Goal: Communication & Community: Answer question/provide support

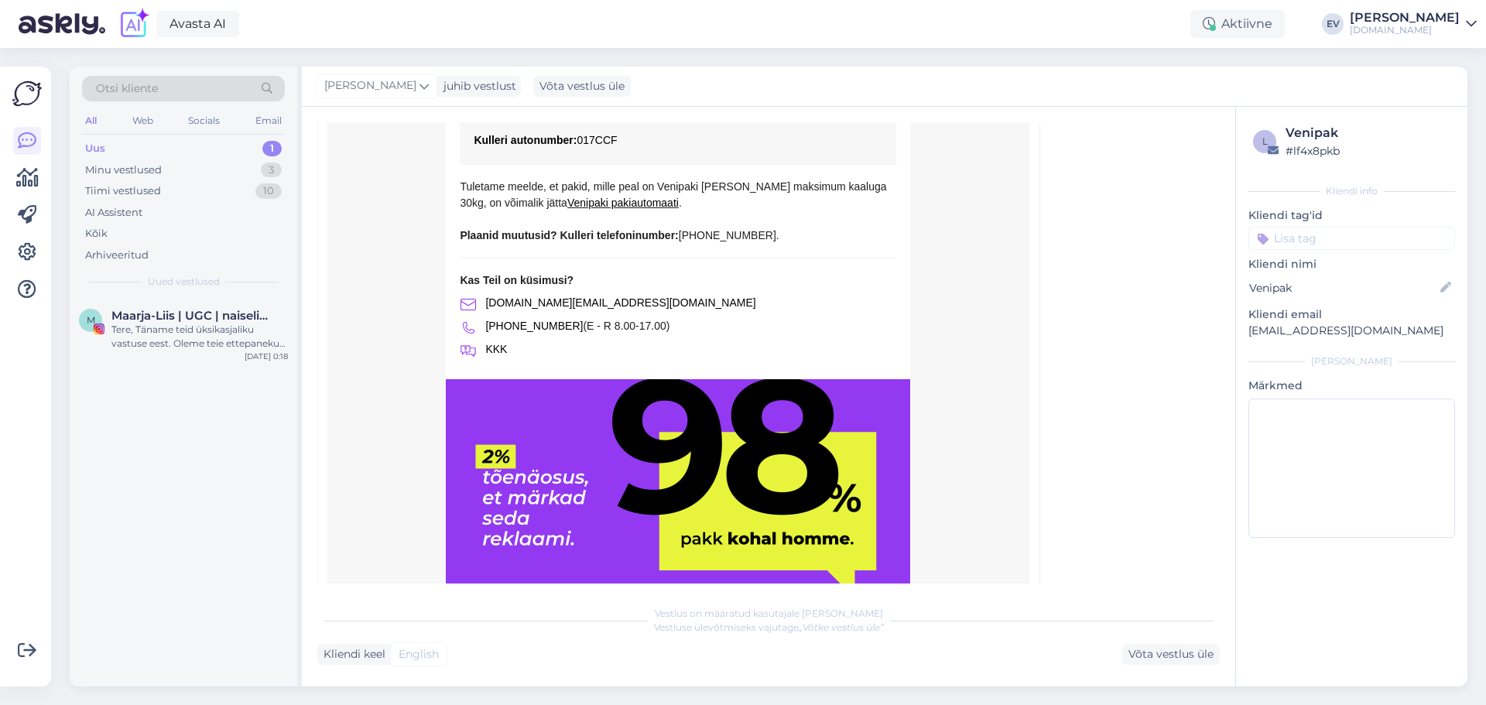
scroll to position [2790, 0]
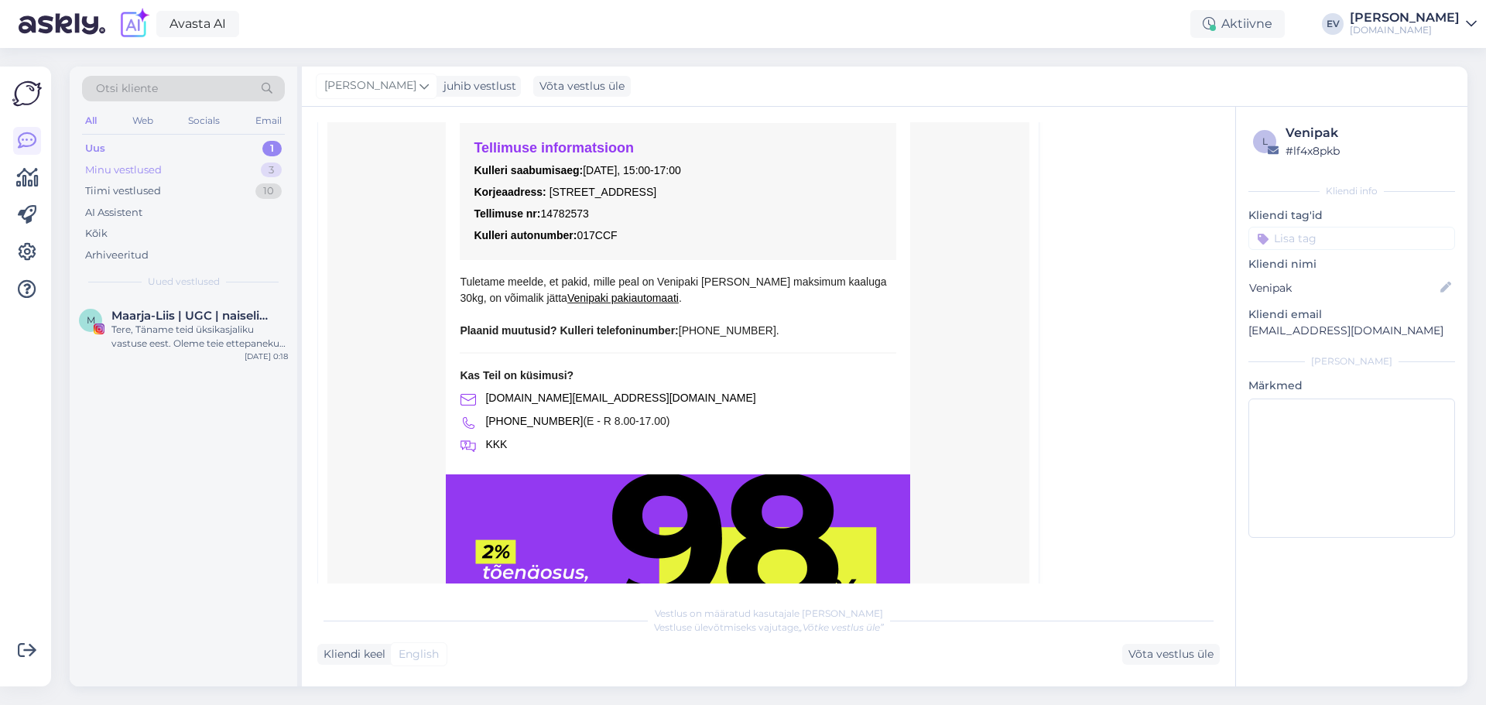
click at [159, 166] on div "Minu vestlused" at bounding box center [123, 170] width 77 height 15
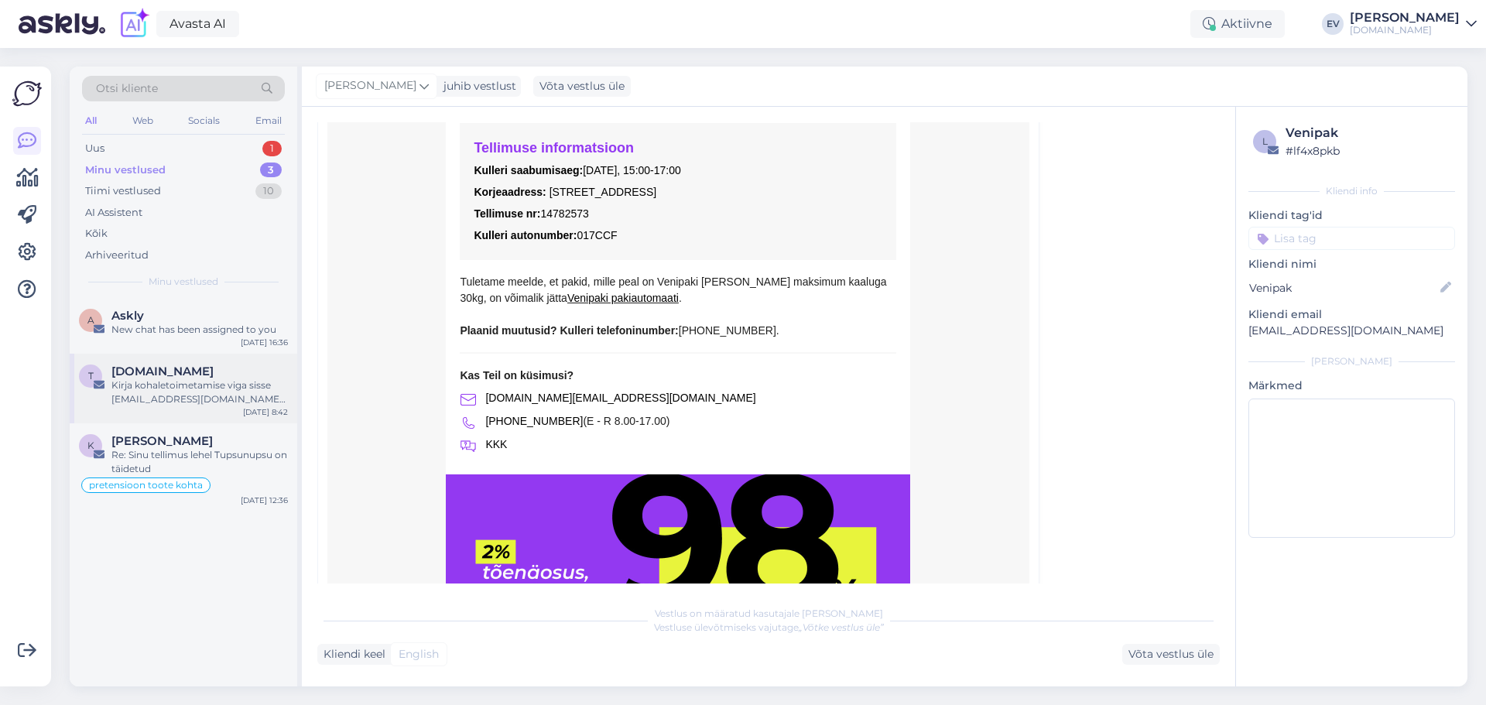
click at [204, 400] on div "Kirja kohaletoimetamise viga sisse [EMAIL_ADDRESS][DOMAIN_NAME] peal [DATE] 7:4…" at bounding box center [199, 392] width 176 height 28
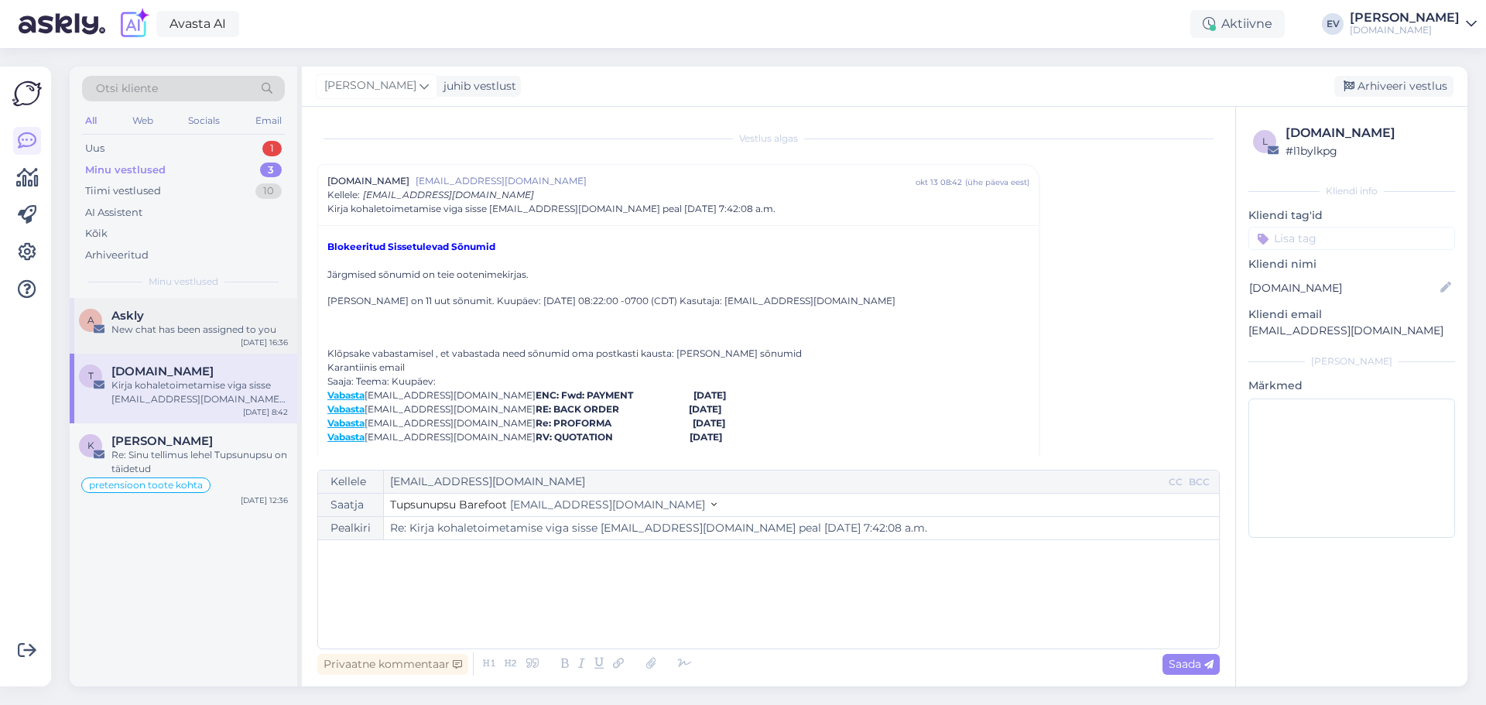
click at [174, 339] on div "A Askly New chat has been assigned to you [DATE] 16:36" at bounding box center [184, 326] width 228 height 56
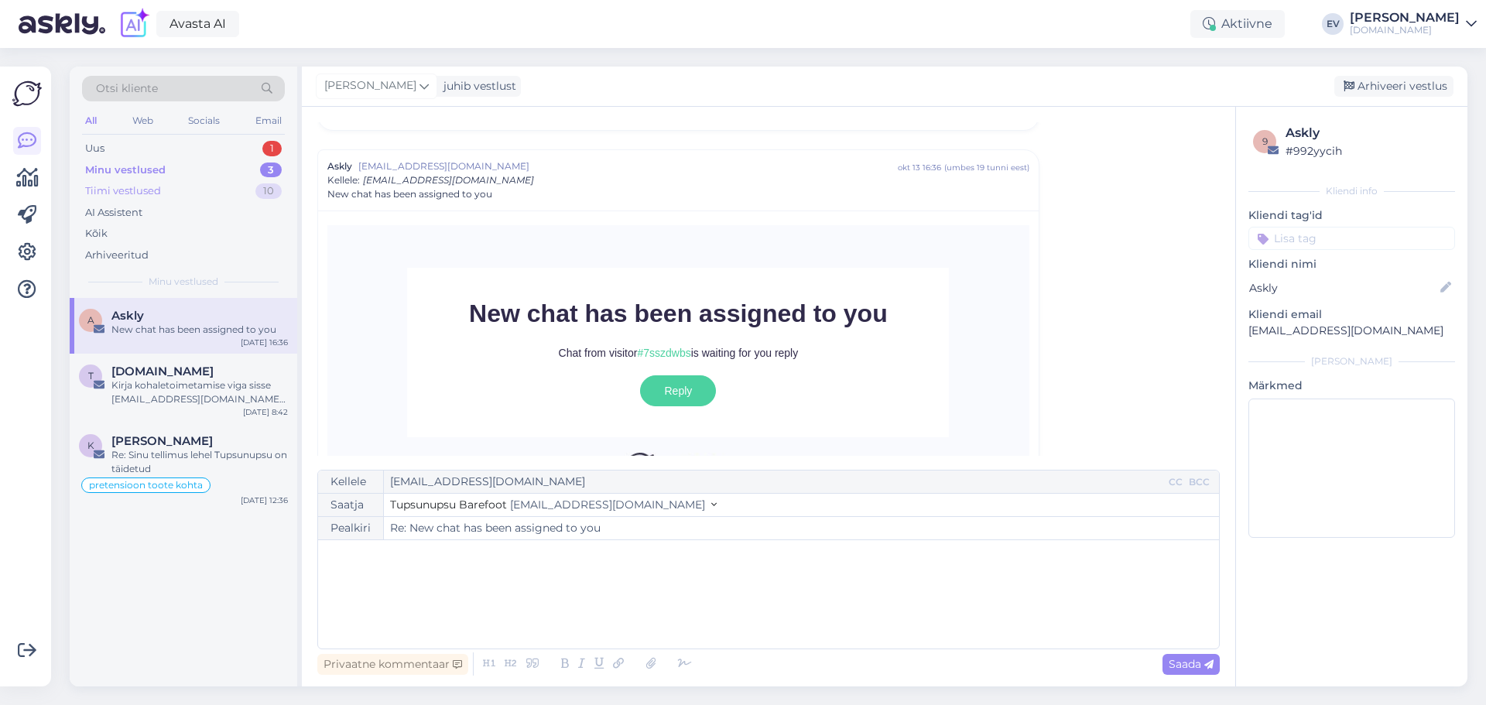
scroll to position [396, 0]
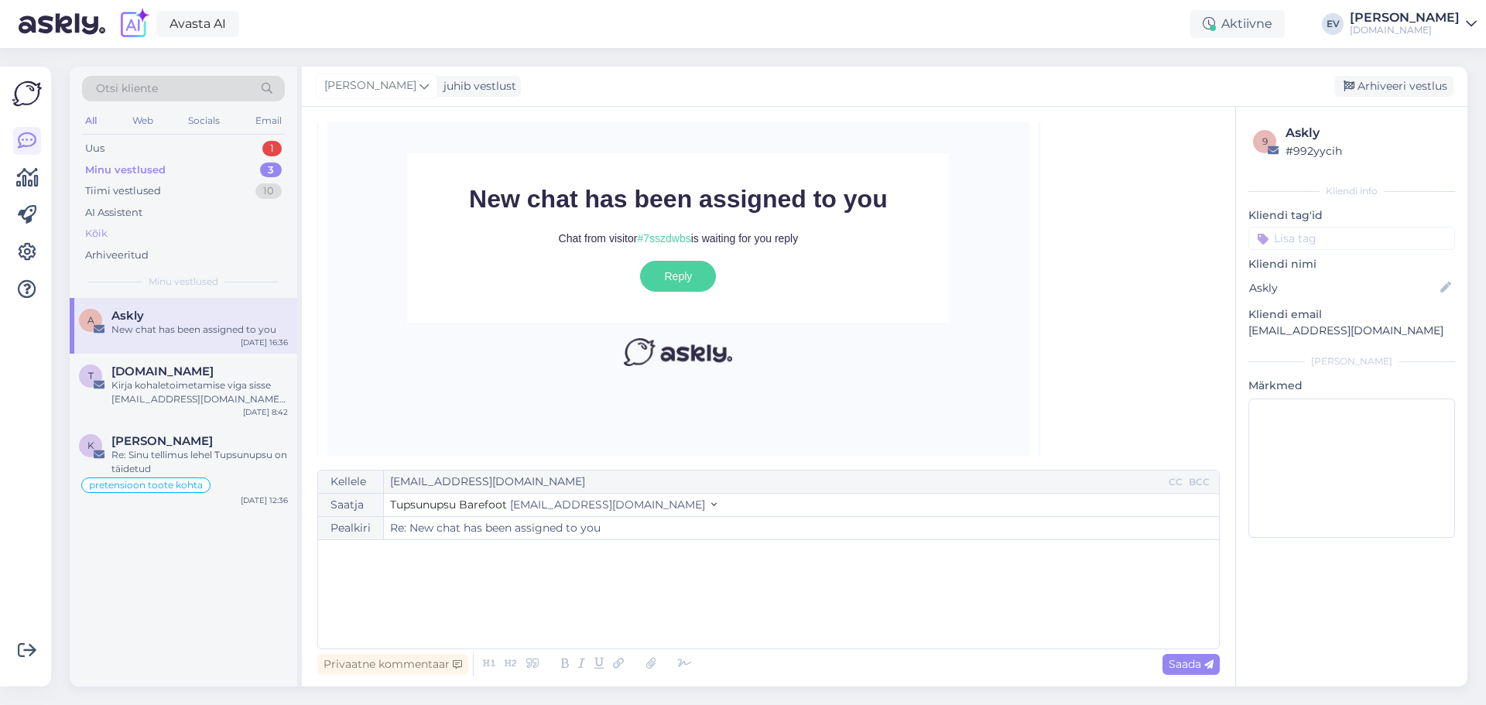
click at [144, 235] on div "Kõik" at bounding box center [183, 234] width 203 height 22
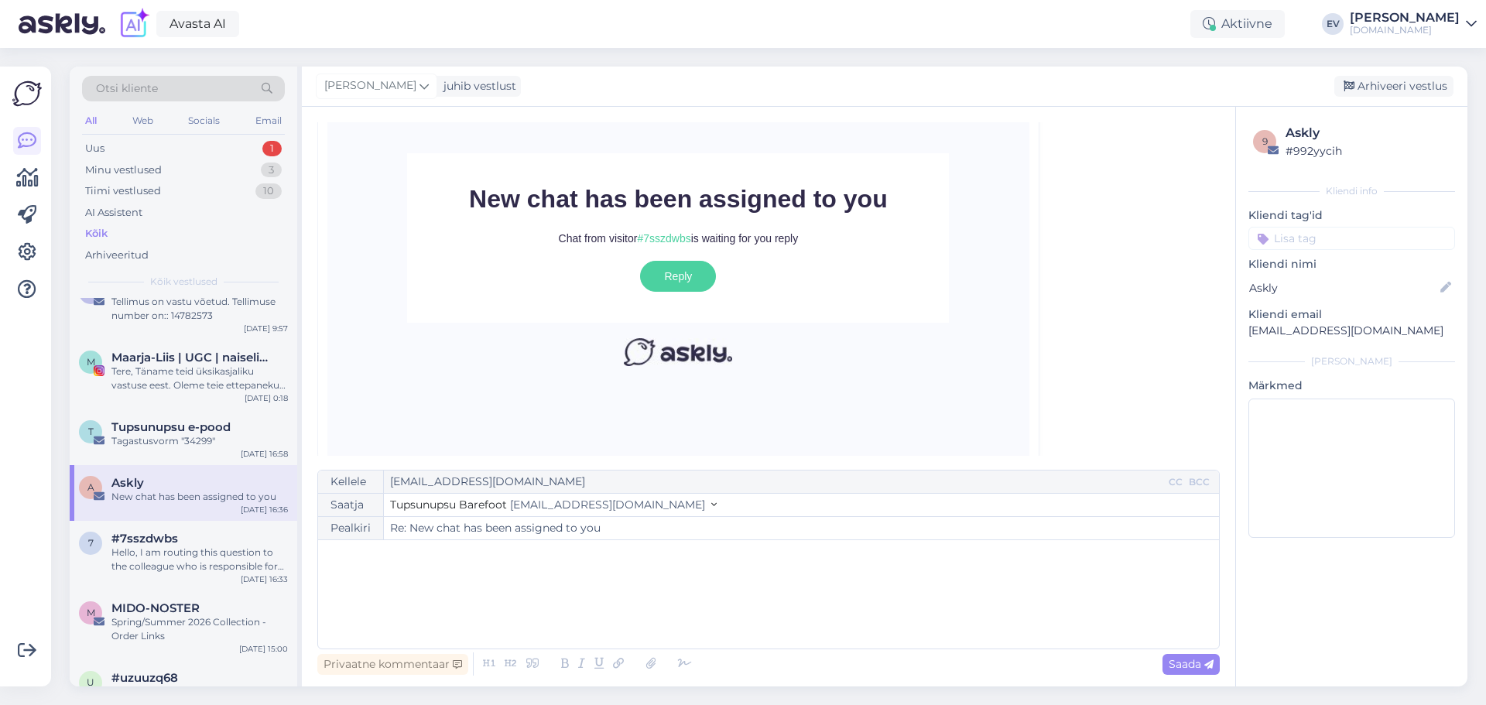
scroll to position [0, 0]
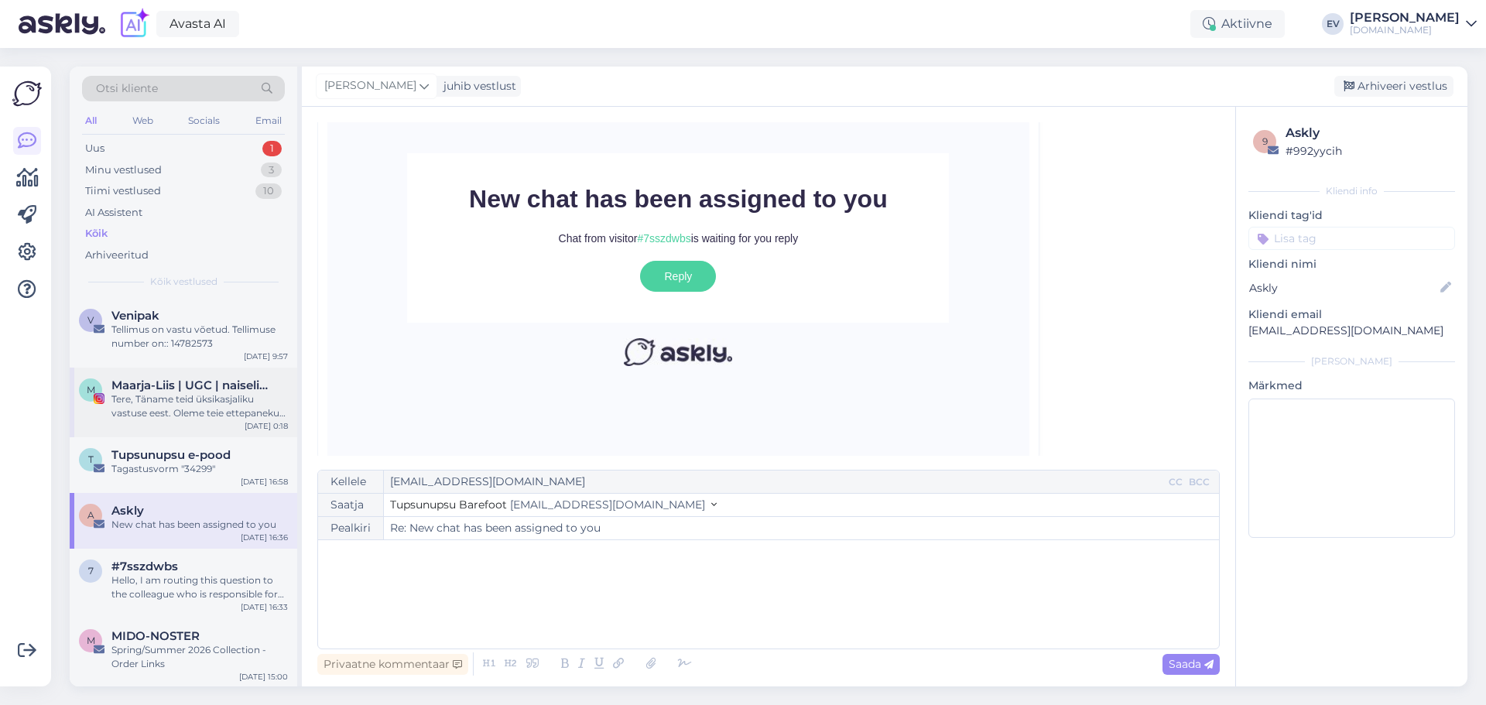
click at [179, 406] on div "Tere, Täname teid üksikasjaliku vastuse eest. Oleme teie ettepaneku edastanud v…" at bounding box center [199, 406] width 176 height 28
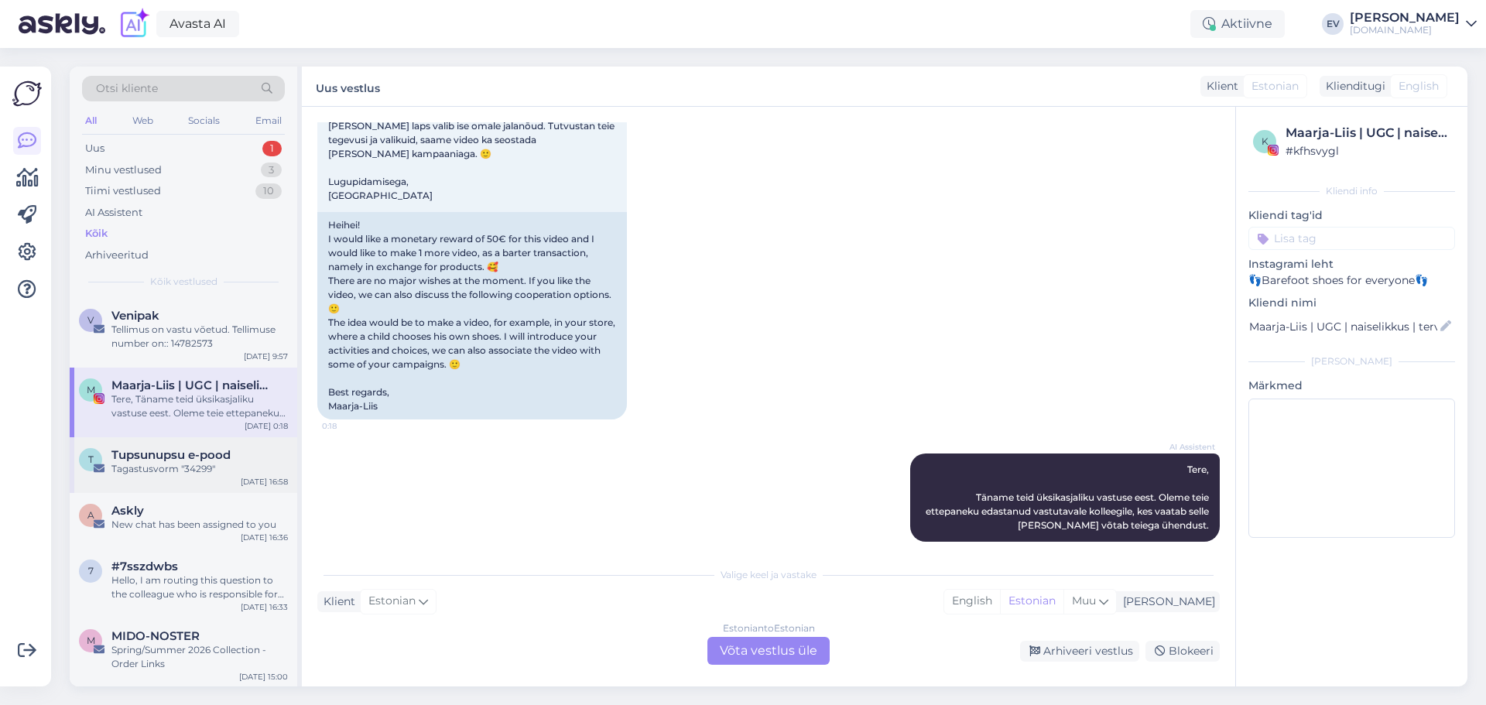
click at [132, 464] on div "Tagastusvorm "34299"" at bounding box center [199, 469] width 176 height 14
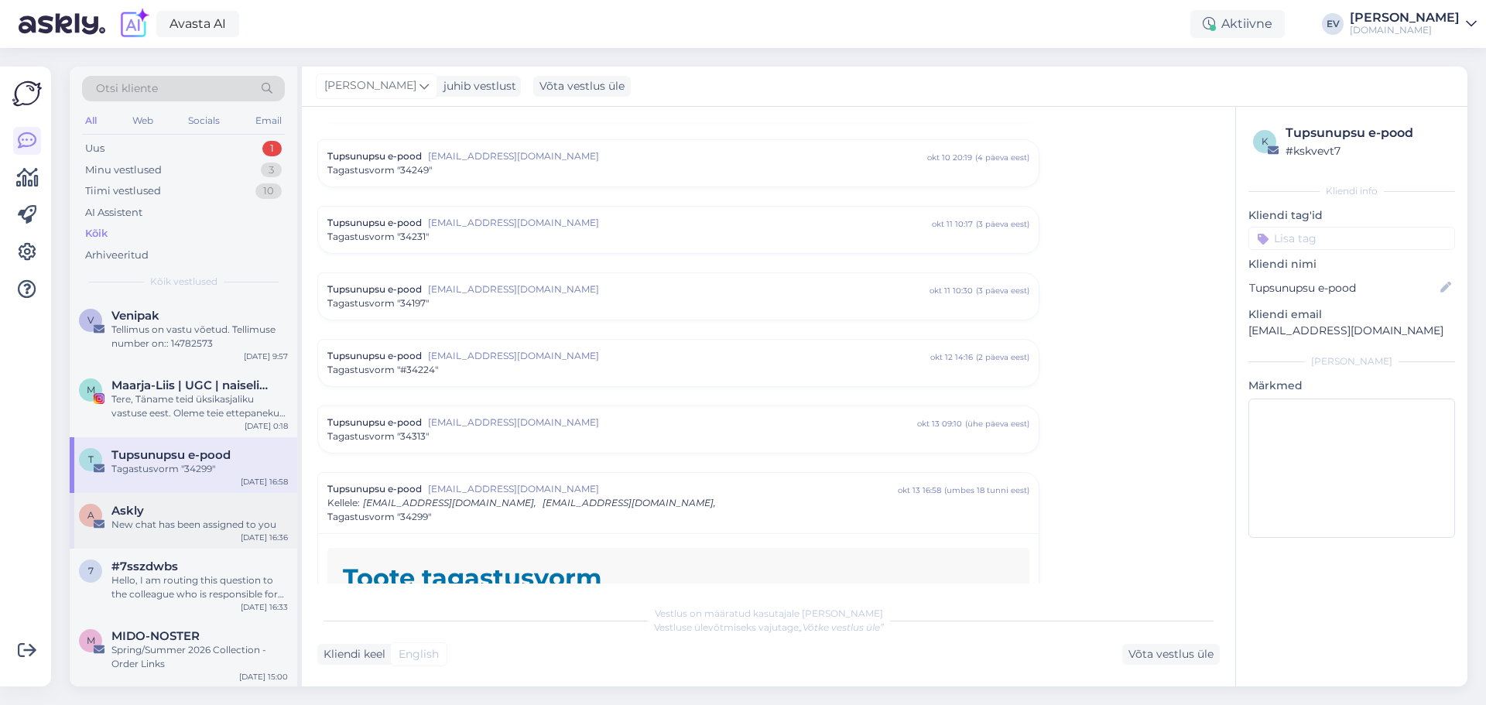
click at [173, 512] on div "Askly" at bounding box center [199, 511] width 176 height 14
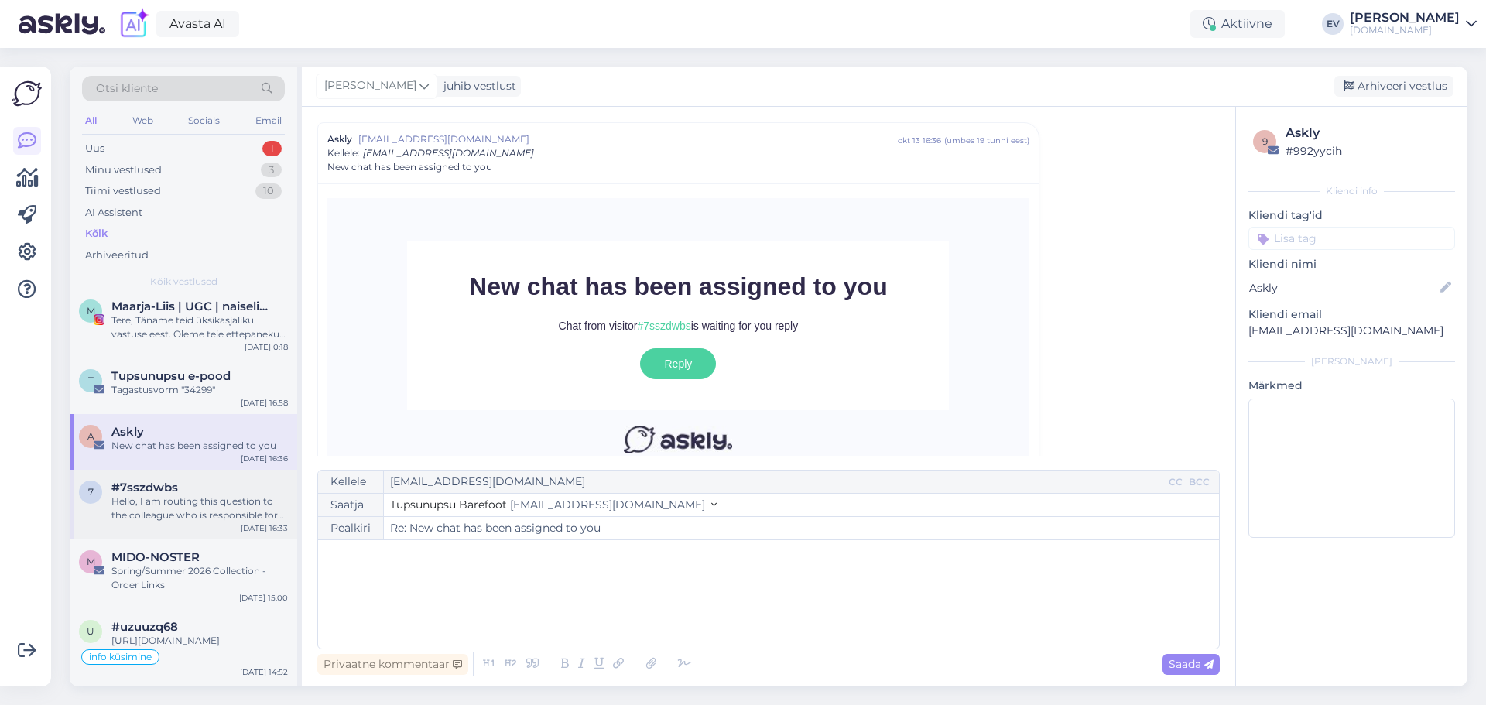
scroll to position [77, 0]
click at [163, 500] on div "Hello, I am routing this question to the colleague who is responsible for this …" at bounding box center [199, 510] width 176 height 28
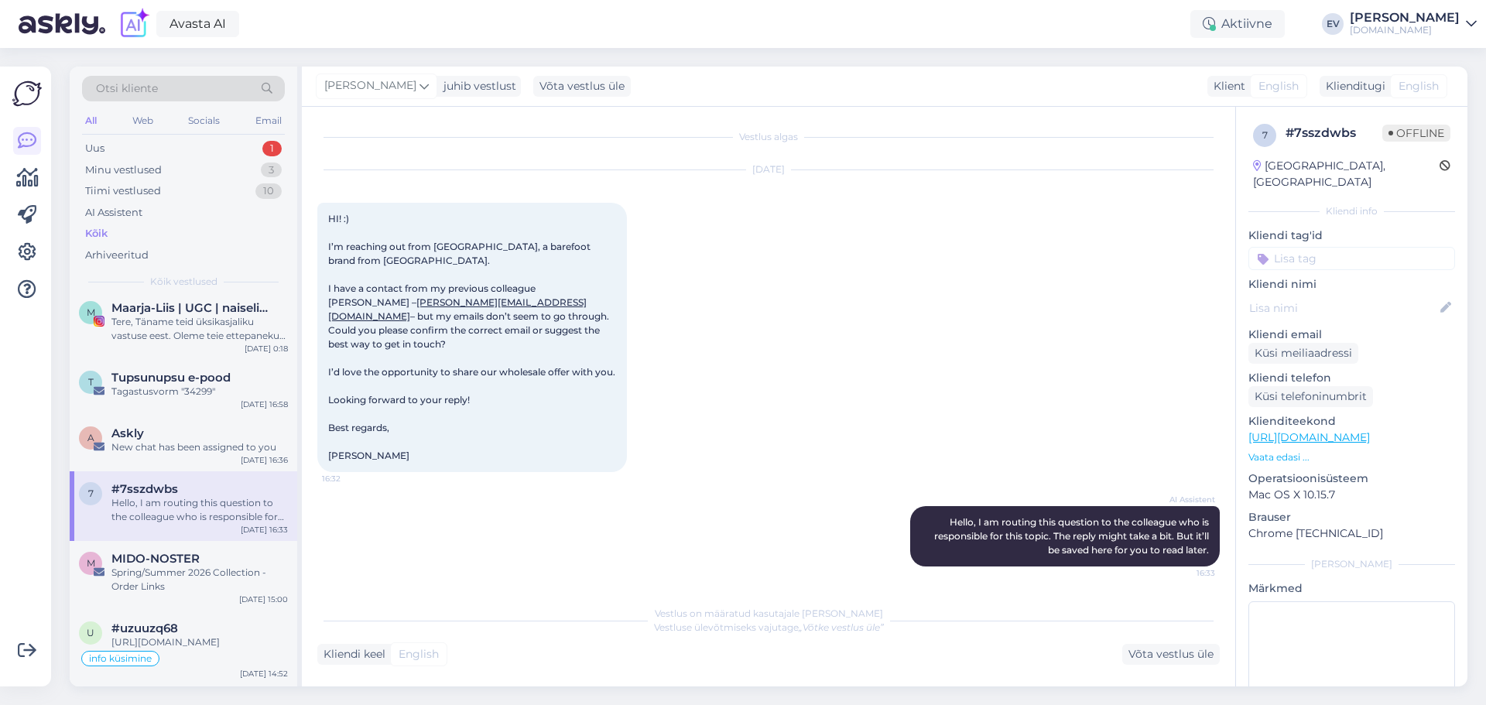
scroll to position [2, 0]
click at [214, 558] on div "MIDO-NOSTER" at bounding box center [199, 559] width 176 height 14
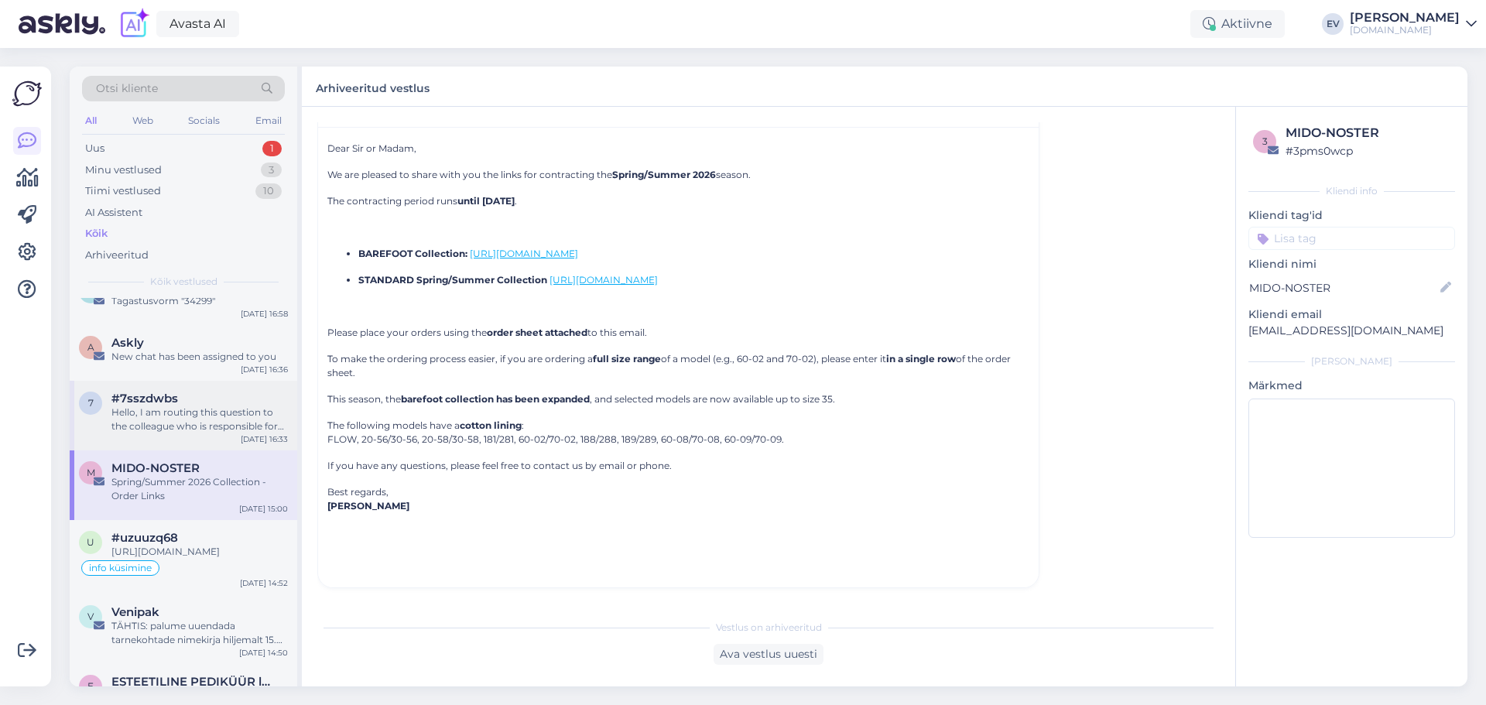
scroll to position [310, 0]
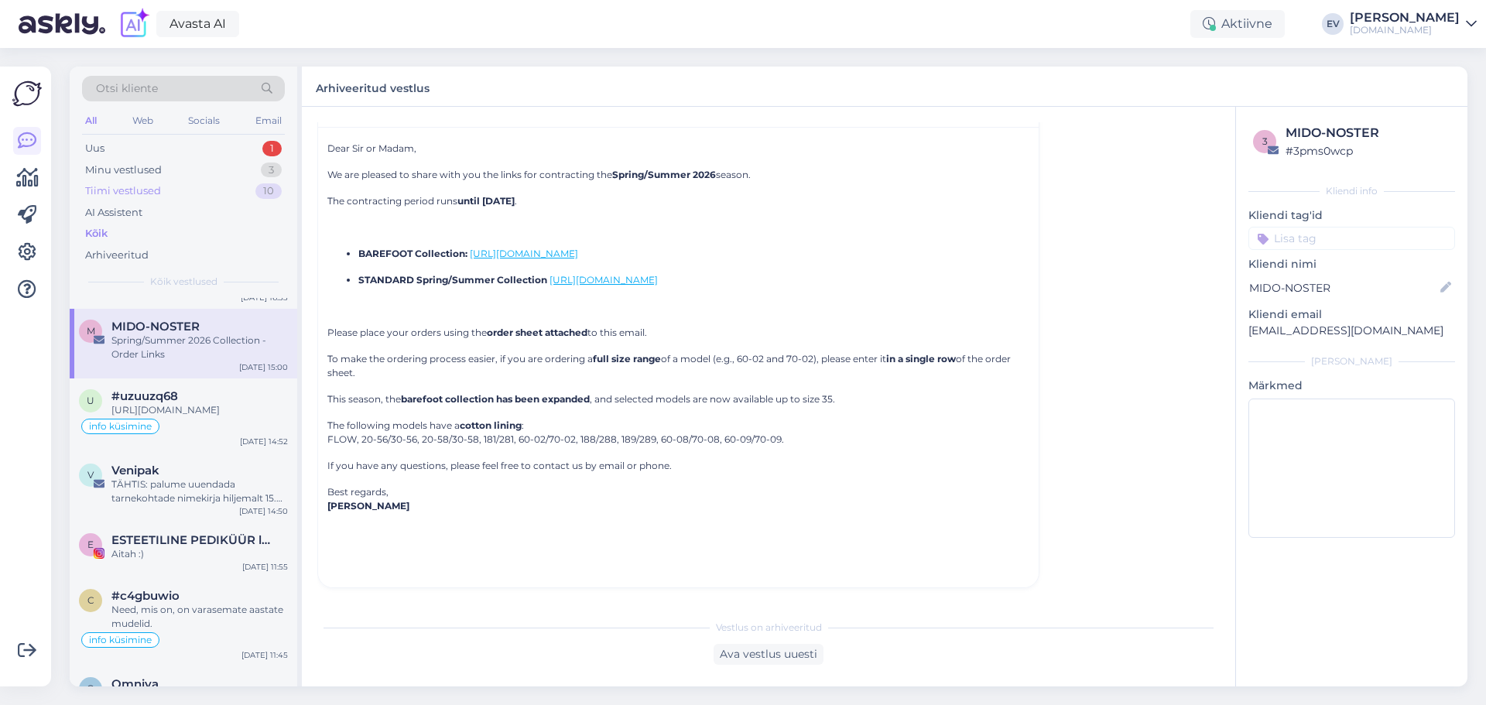
click at [151, 182] on div "Tiimi vestlused 10" at bounding box center [183, 191] width 203 height 22
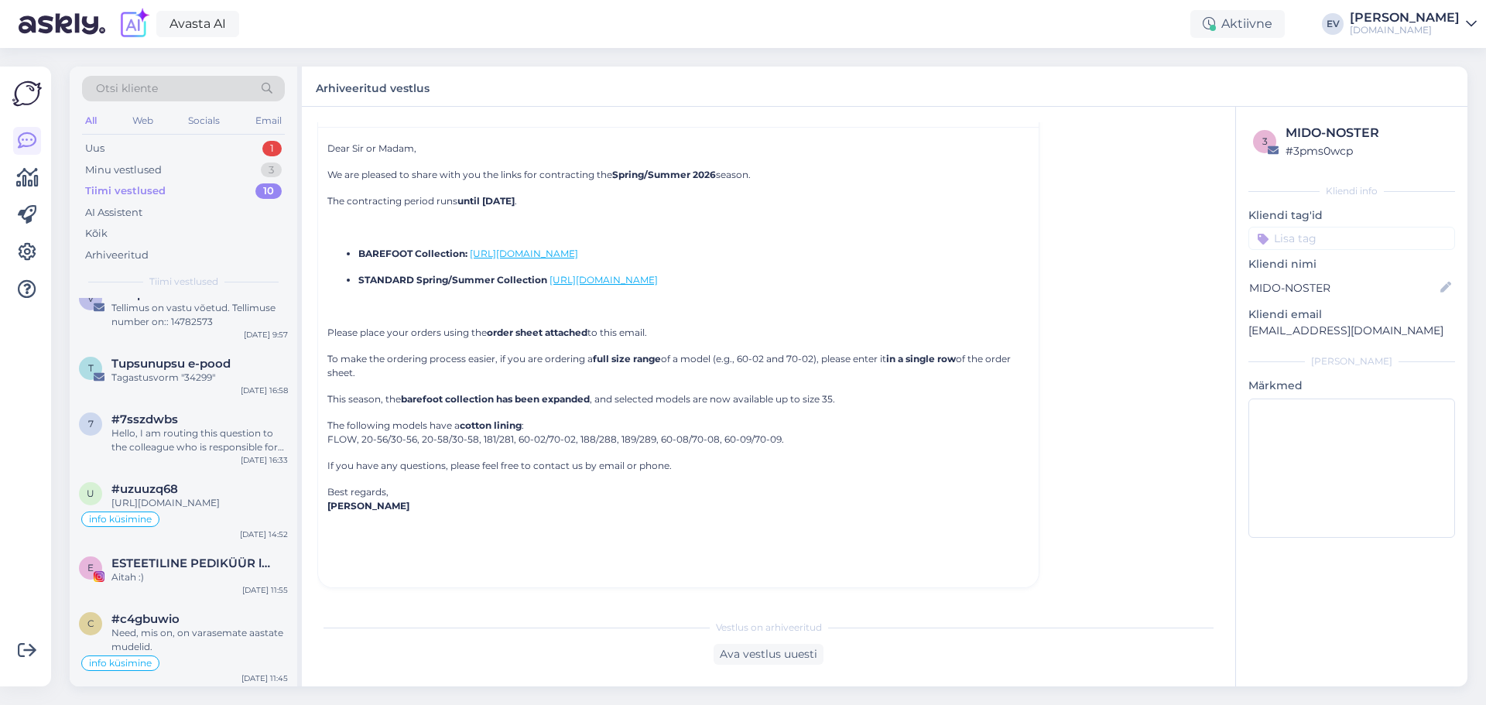
scroll to position [0, 0]
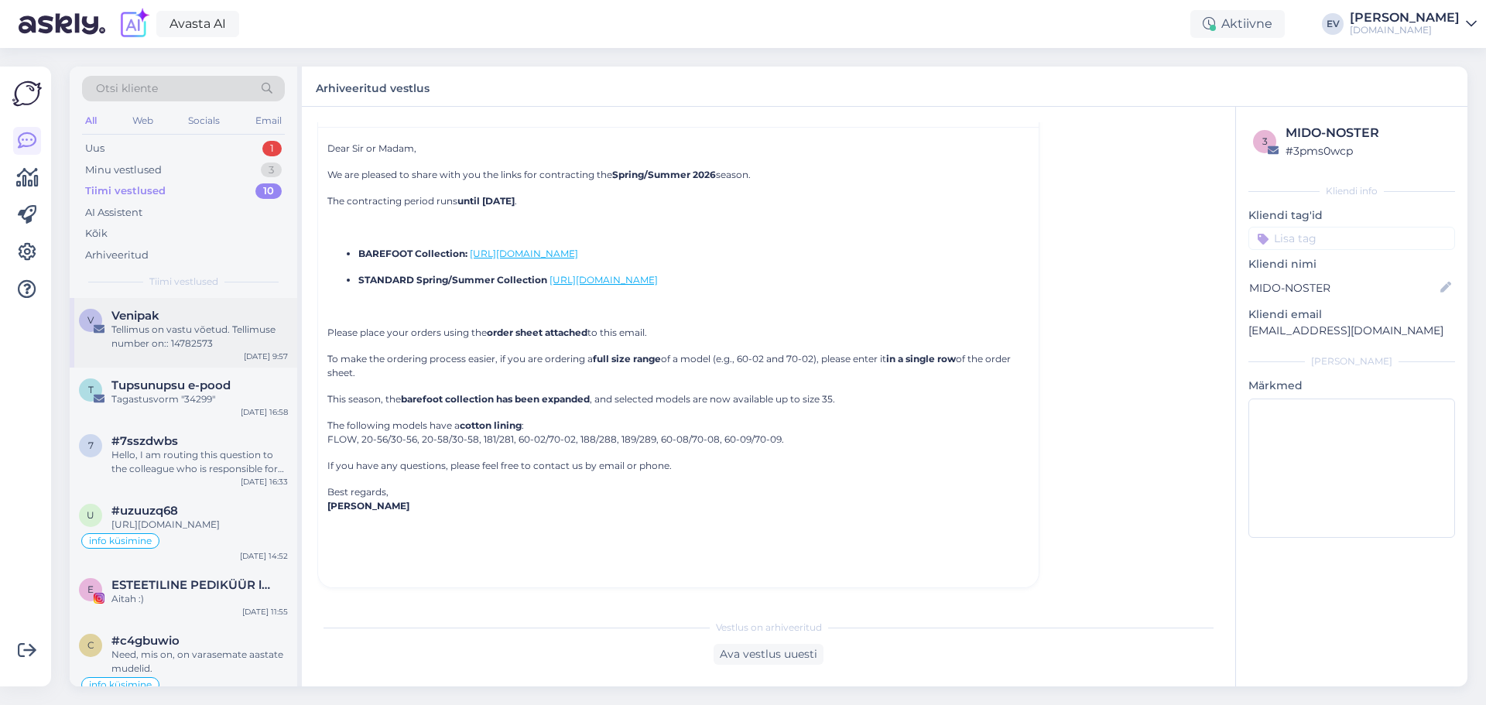
click at [179, 339] on div "Tellimus on vastu võetud. Tellimuse number on:: 14782573" at bounding box center [199, 337] width 176 height 28
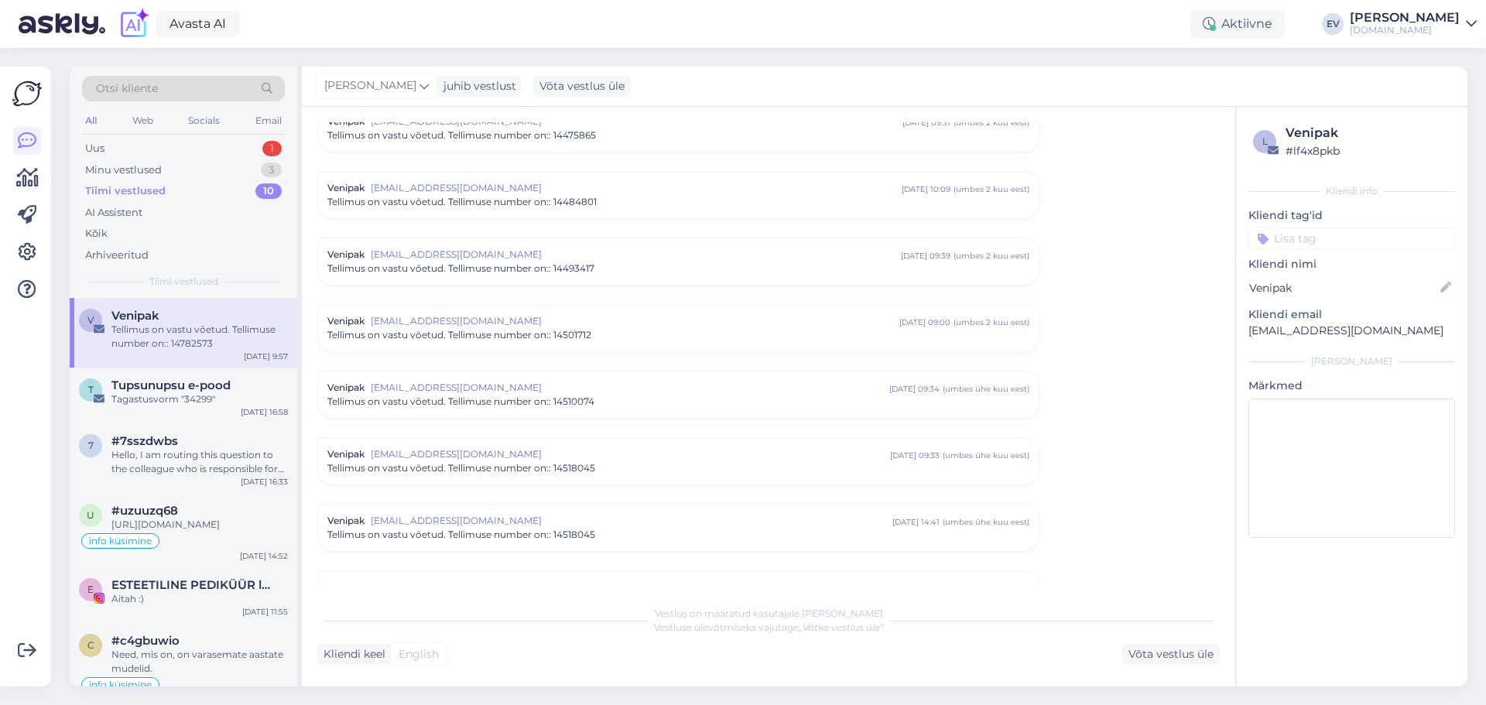
scroll to position [2505, 0]
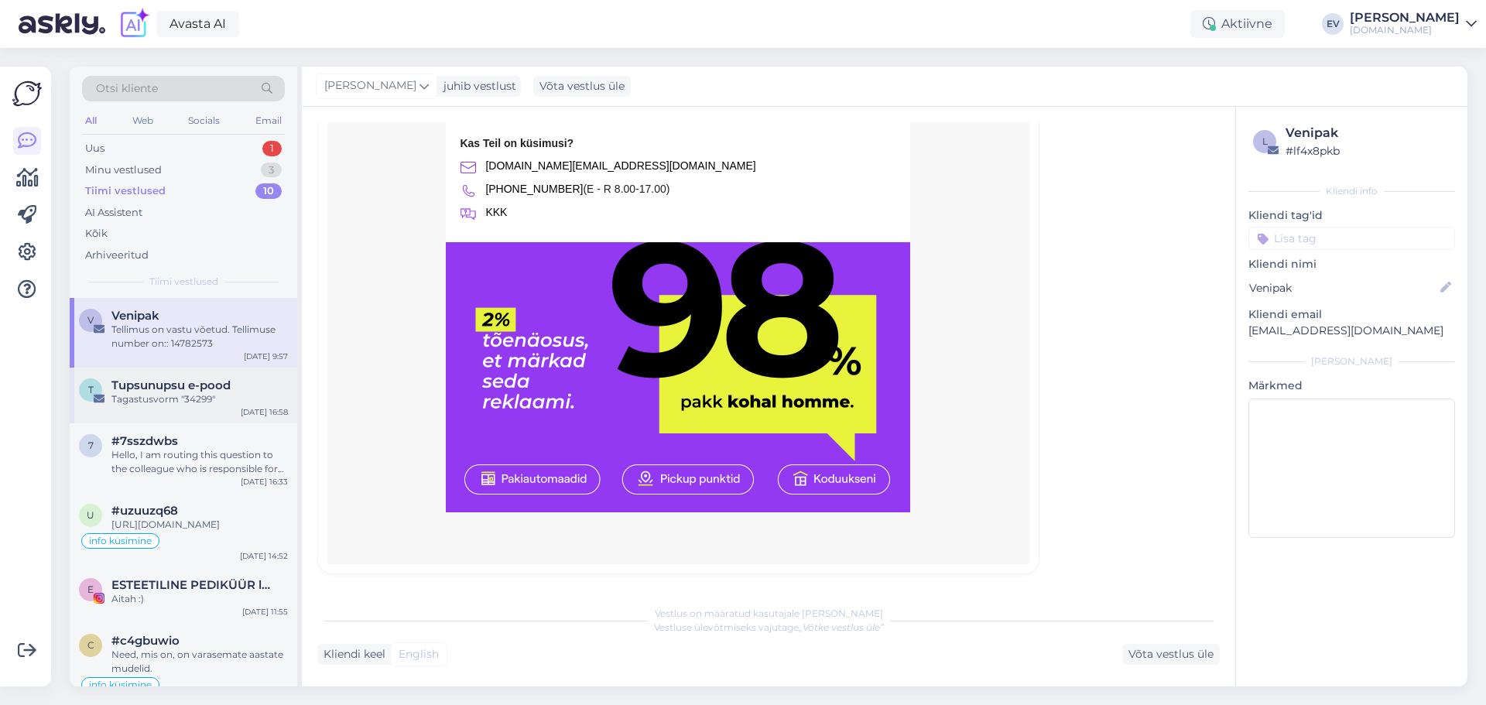
click at [161, 406] on div "Tagastusvorm "34299"" at bounding box center [199, 399] width 176 height 14
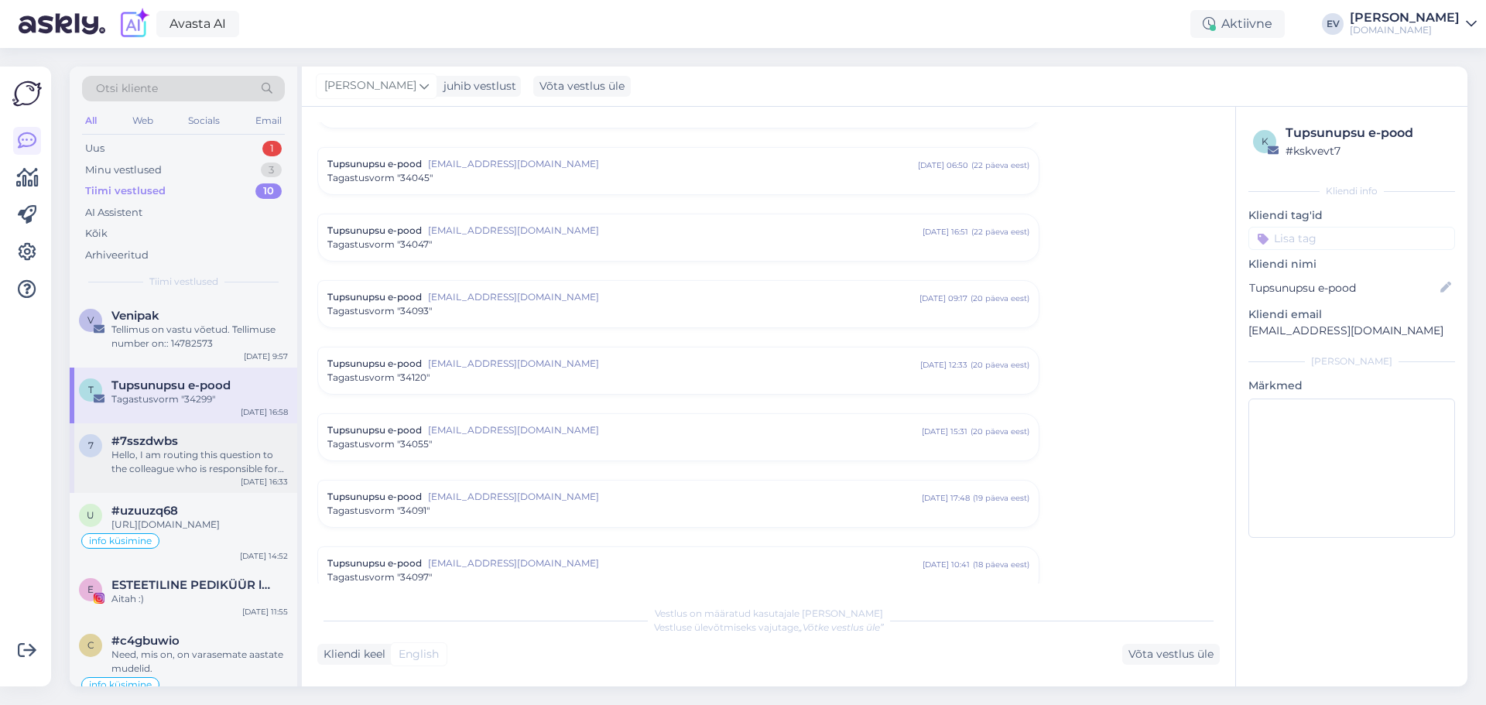
click at [198, 461] on div "Hello, I am routing this question to the colleague who is responsible for this …" at bounding box center [199, 462] width 176 height 28
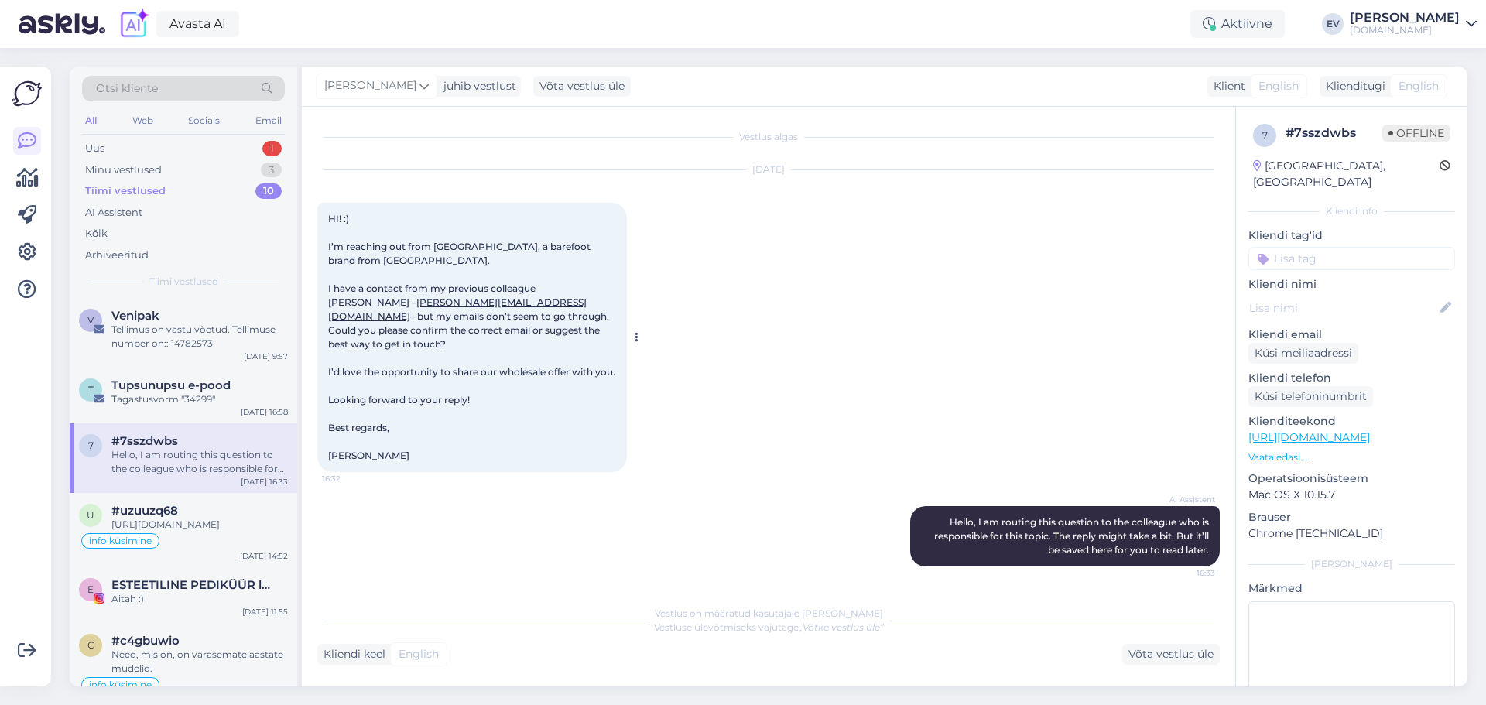
scroll to position [2, 0]
click at [224, 529] on div "[URL][DOMAIN_NAME]" at bounding box center [199, 525] width 176 height 14
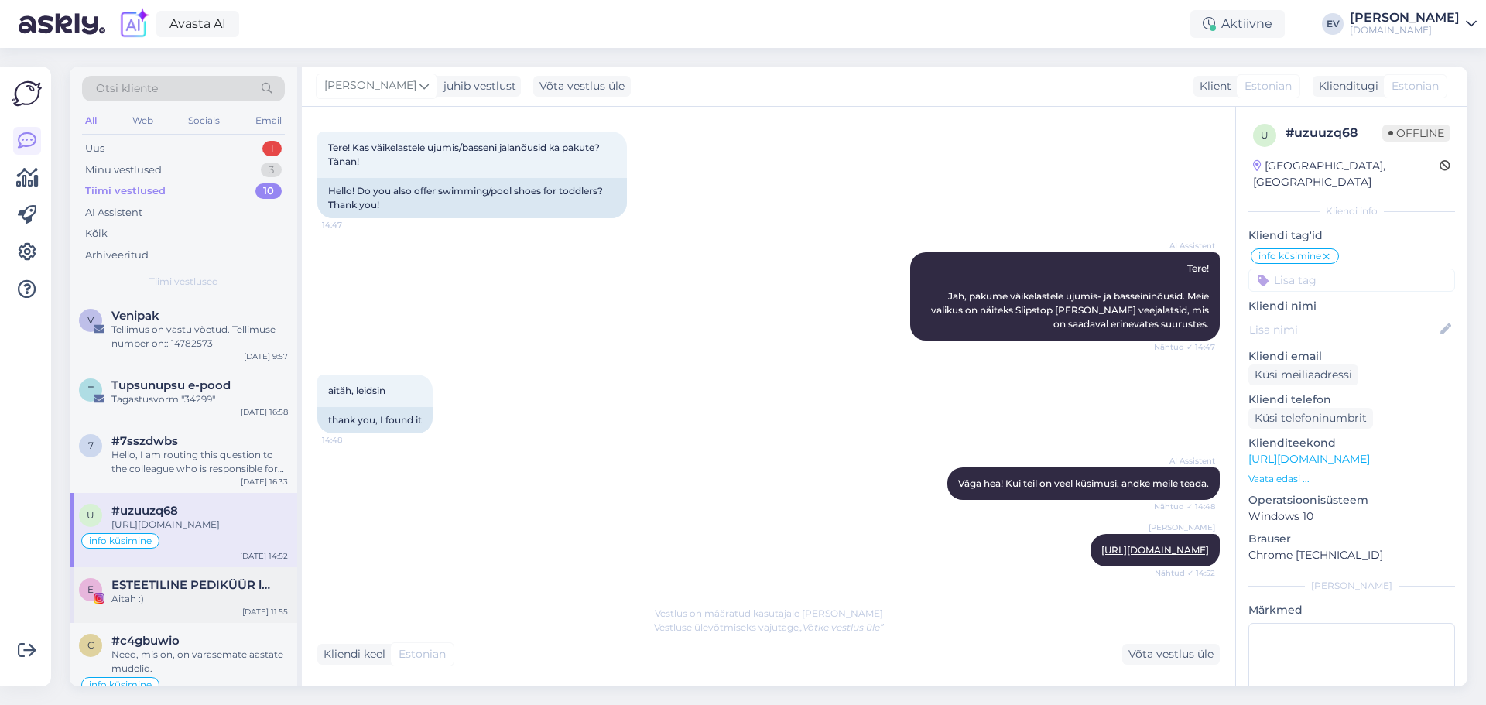
click at [184, 606] on div "Aitah :)" at bounding box center [199, 599] width 176 height 14
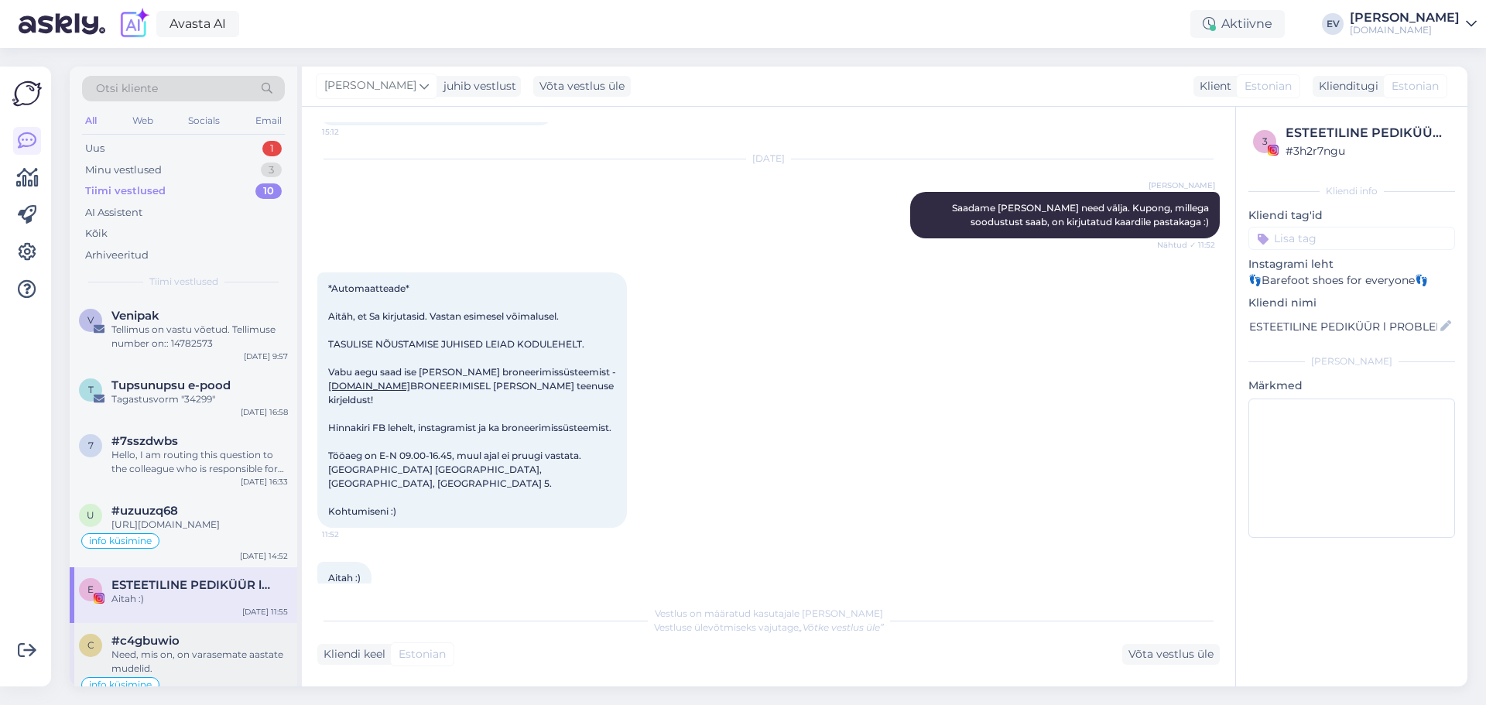
scroll to position [232, 0]
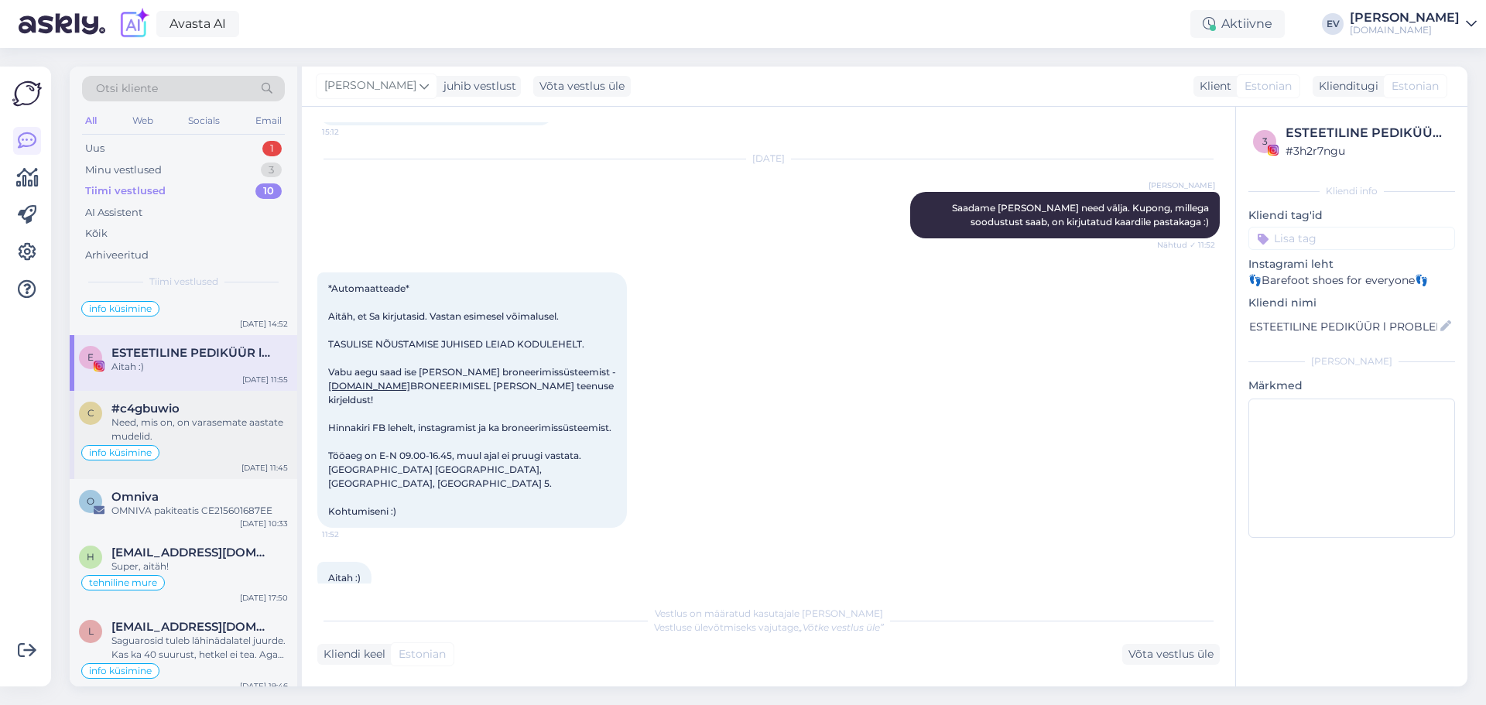
click at [197, 444] on div "Need, mis on, on varasemate aastate mudelid." at bounding box center [199, 430] width 176 height 28
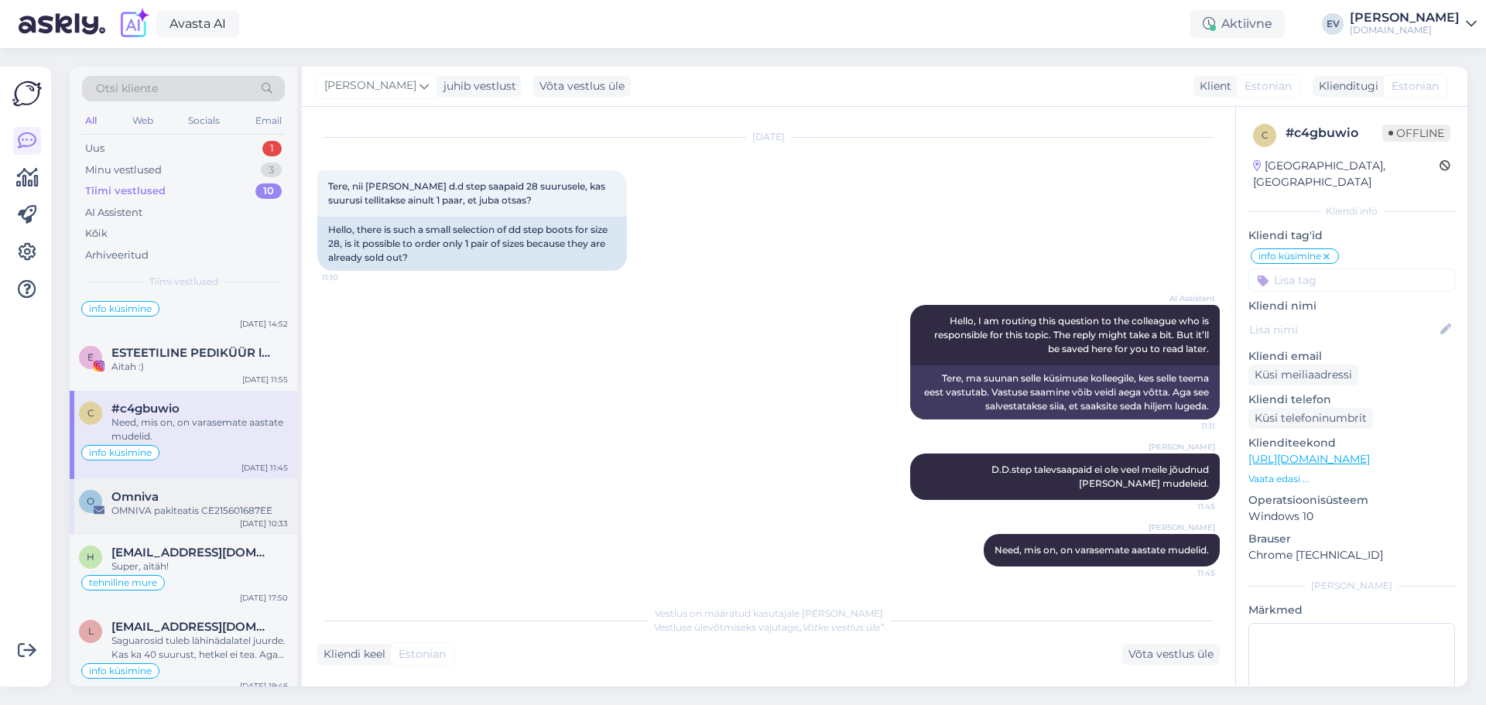
click at [190, 533] on div "O Omniva OMNIVA pakiteatis CE215601687EE [DATE] 10:33" at bounding box center [184, 507] width 228 height 56
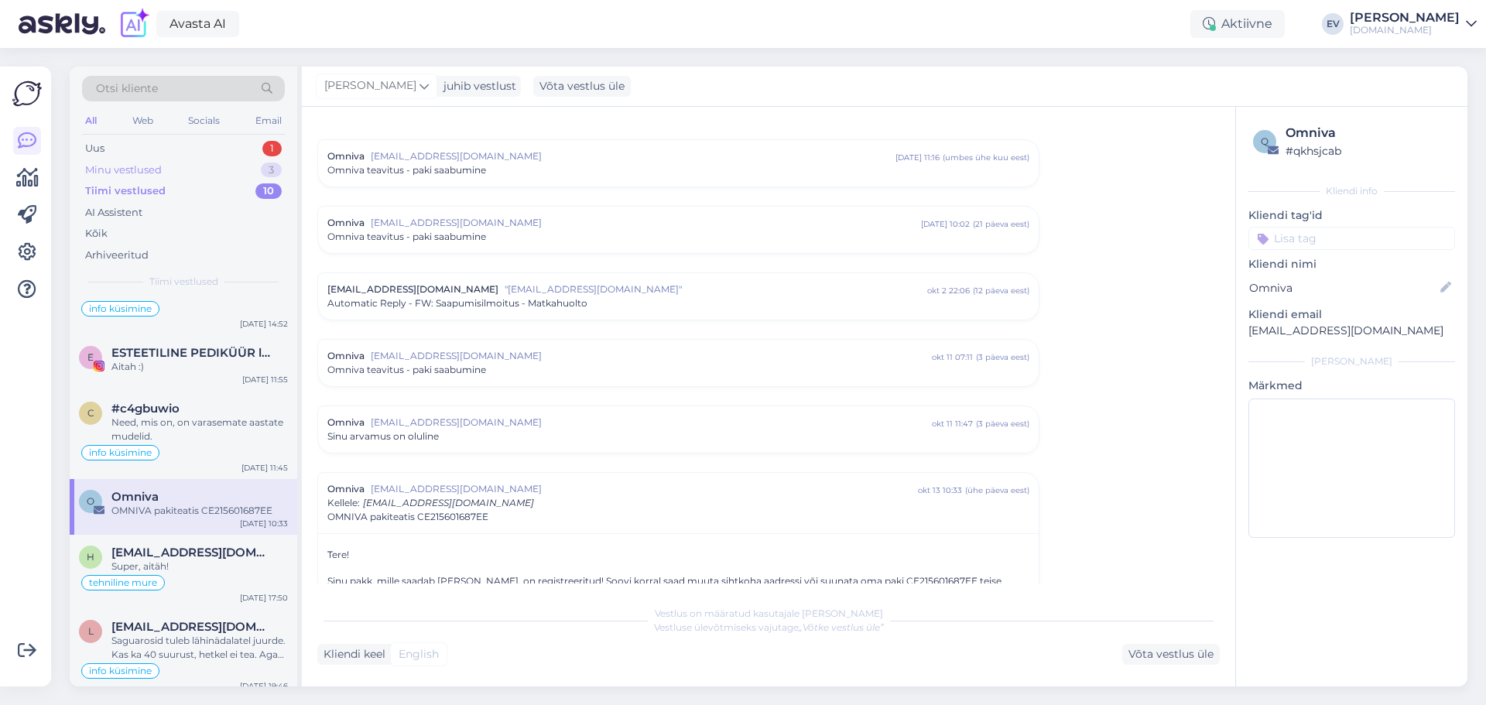
click at [170, 163] on div "Minu vestlused 3" at bounding box center [183, 170] width 203 height 22
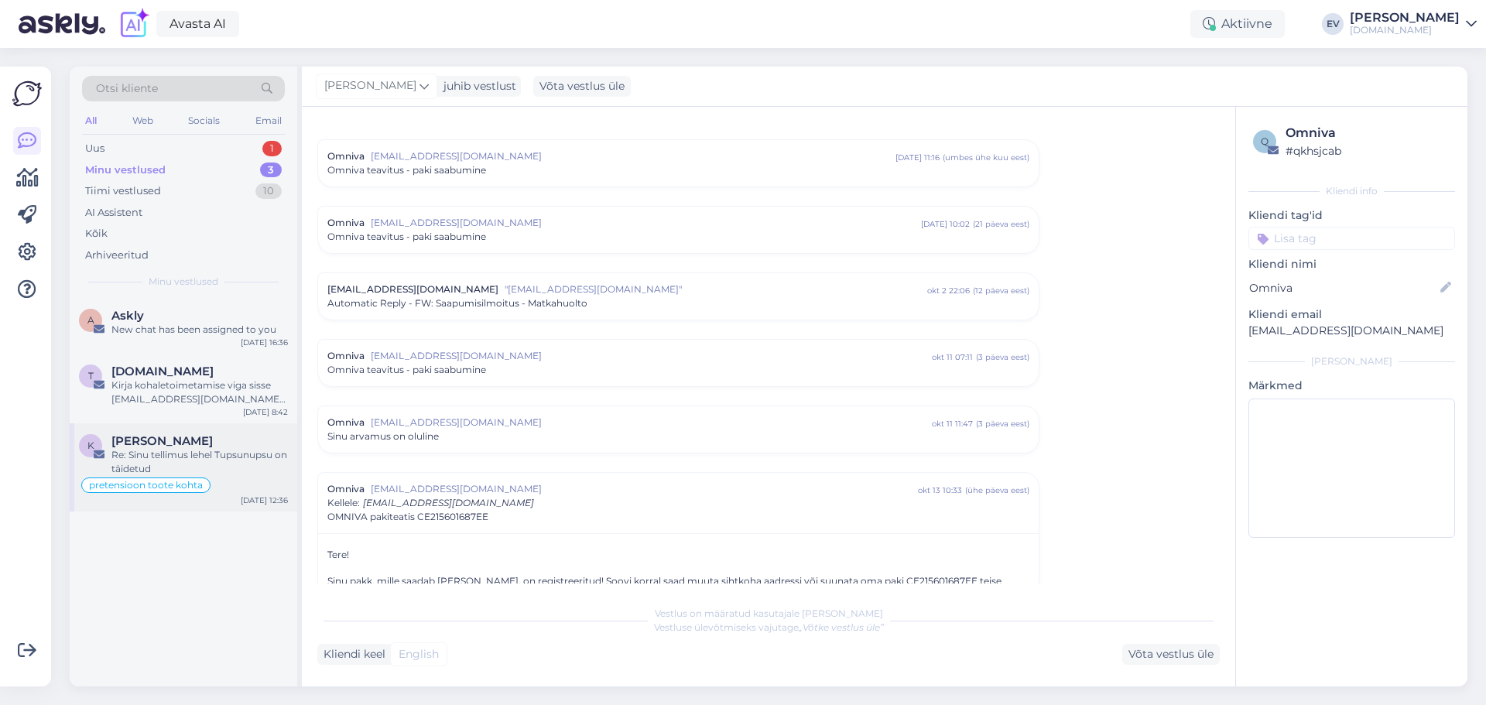
click at [190, 457] on div "Re: Sinu tellimus lehel Tupsunupsu on täidetud" at bounding box center [199, 462] width 176 height 28
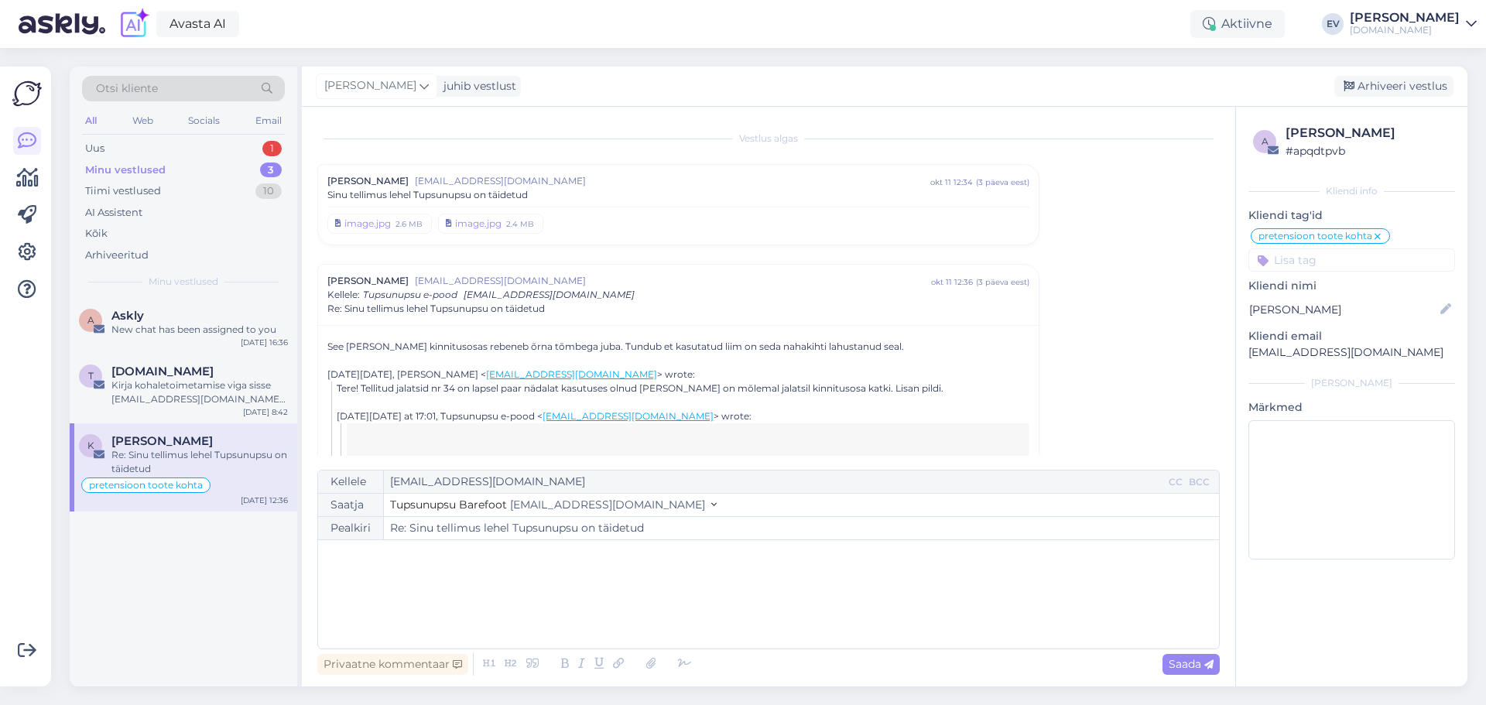
click at [601, 187] on span "[EMAIL_ADDRESS][DOMAIN_NAME]" at bounding box center [672, 181] width 515 height 14
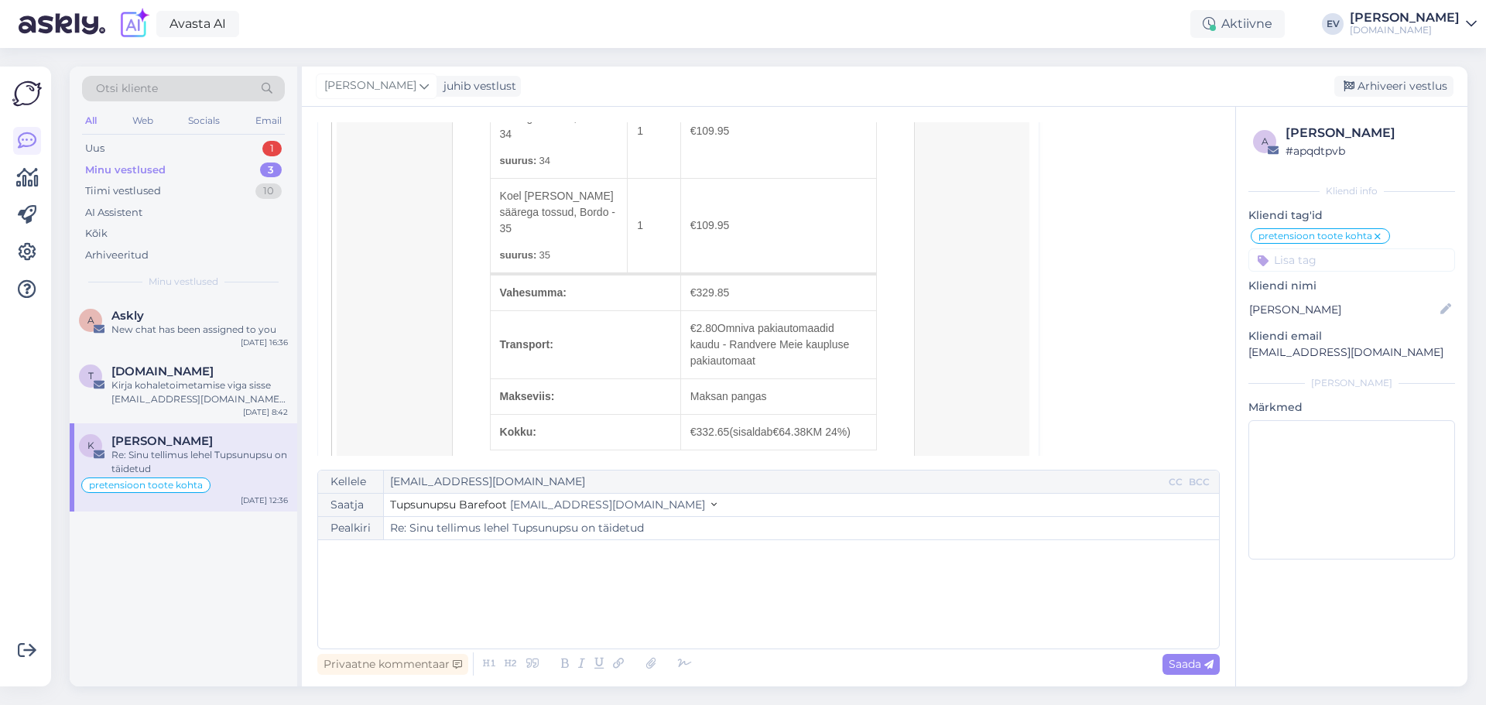
scroll to position [464, 0]
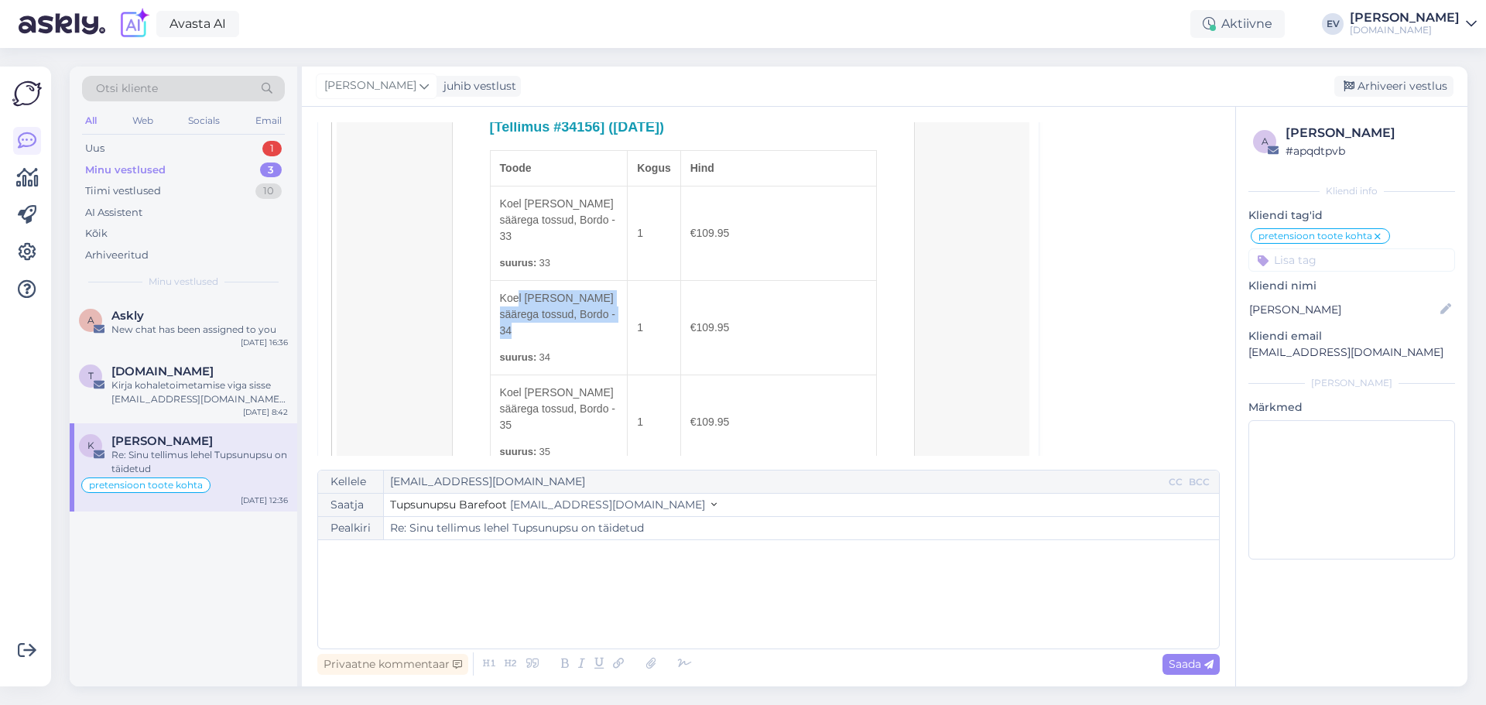
drag, startPoint x: 495, startPoint y: 296, endPoint x: 575, endPoint y: 328, distance: 86.1
click at [575, 328] on td "Koel [PERSON_NAME] säärega tossud, Bordo - 34 suurus: 34" at bounding box center [559, 328] width 138 height 94
copy td "Koel [PERSON_NAME] säärega tossud, Bordo - 34"
click at [676, 665] on icon at bounding box center [684, 664] width 23 height 22
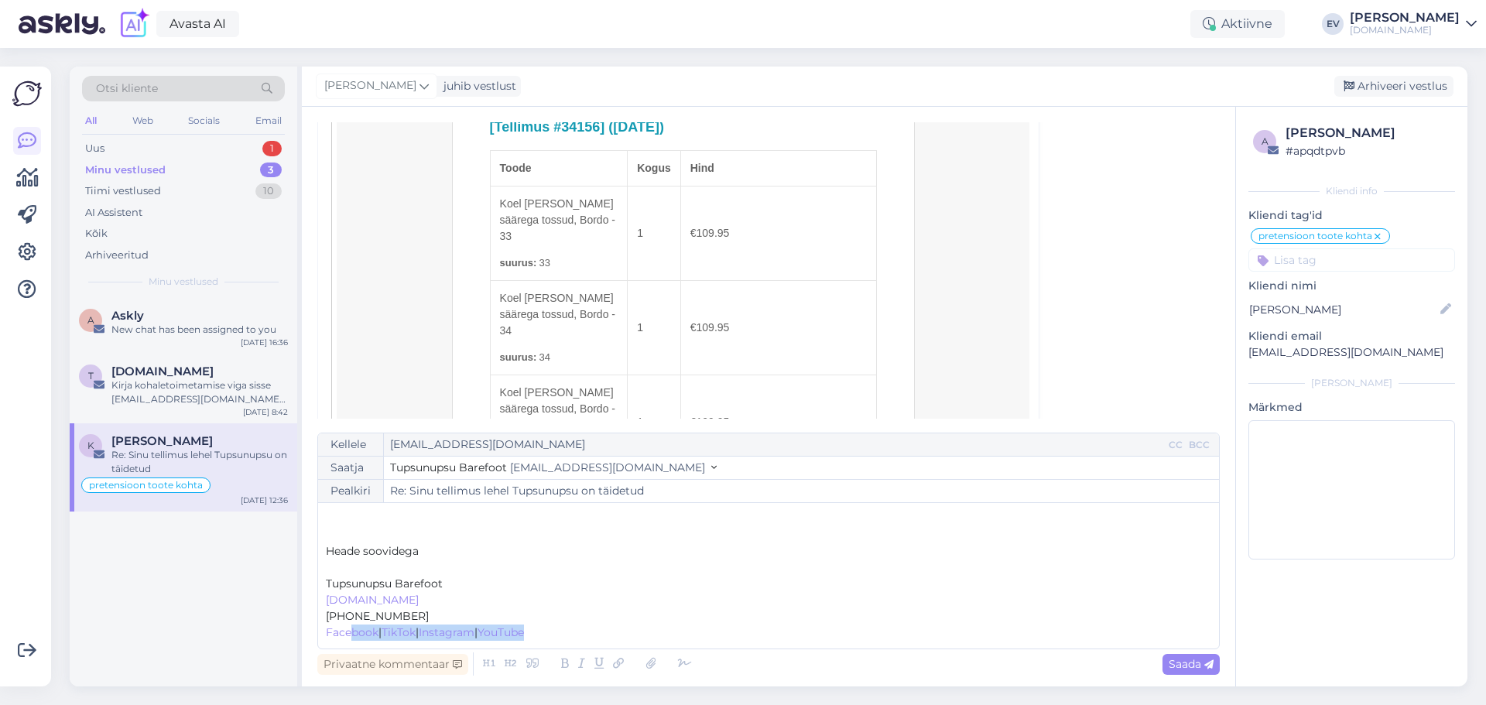
scroll to position [29, 0]
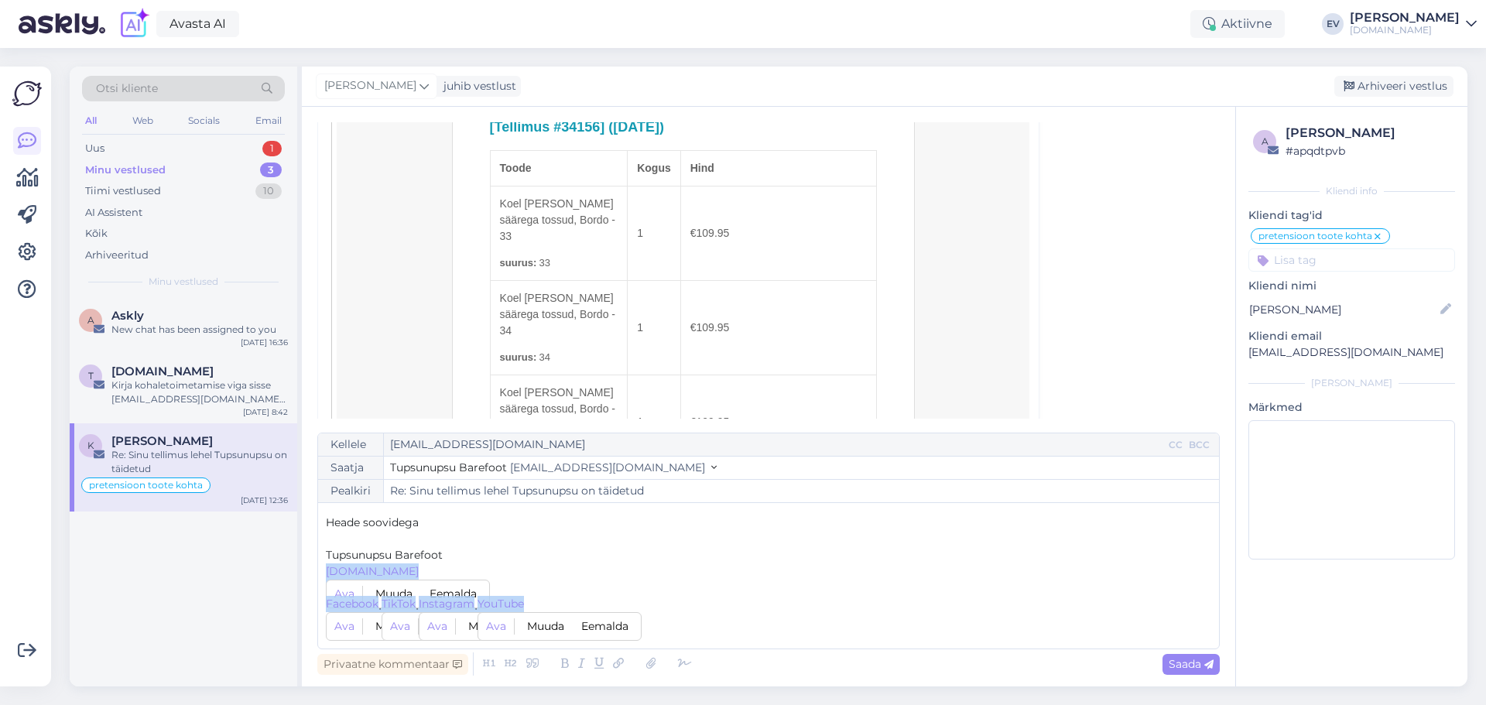
drag, startPoint x: 567, startPoint y: 631, endPoint x: 317, endPoint y: 574, distance: 257.1
click at [317, 574] on div "Vestlus algas [PERSON_NAME] [EMAIL_ADDRESS][DOMAIN_NAME] okt 11 12:34 ( 3 päeva…" at bounding box center [768, 397] width 933 height 580
copy div "﻿ [DOMAIN_NAME] ﻿ [PHONE_NUMBER] ﻿ Facebook [PERSON_NAME] Eemalda | TikTok Ava …"
click at [144, 139] on div "Uus 1" at bounding box center [183, 149] width 203 height 22
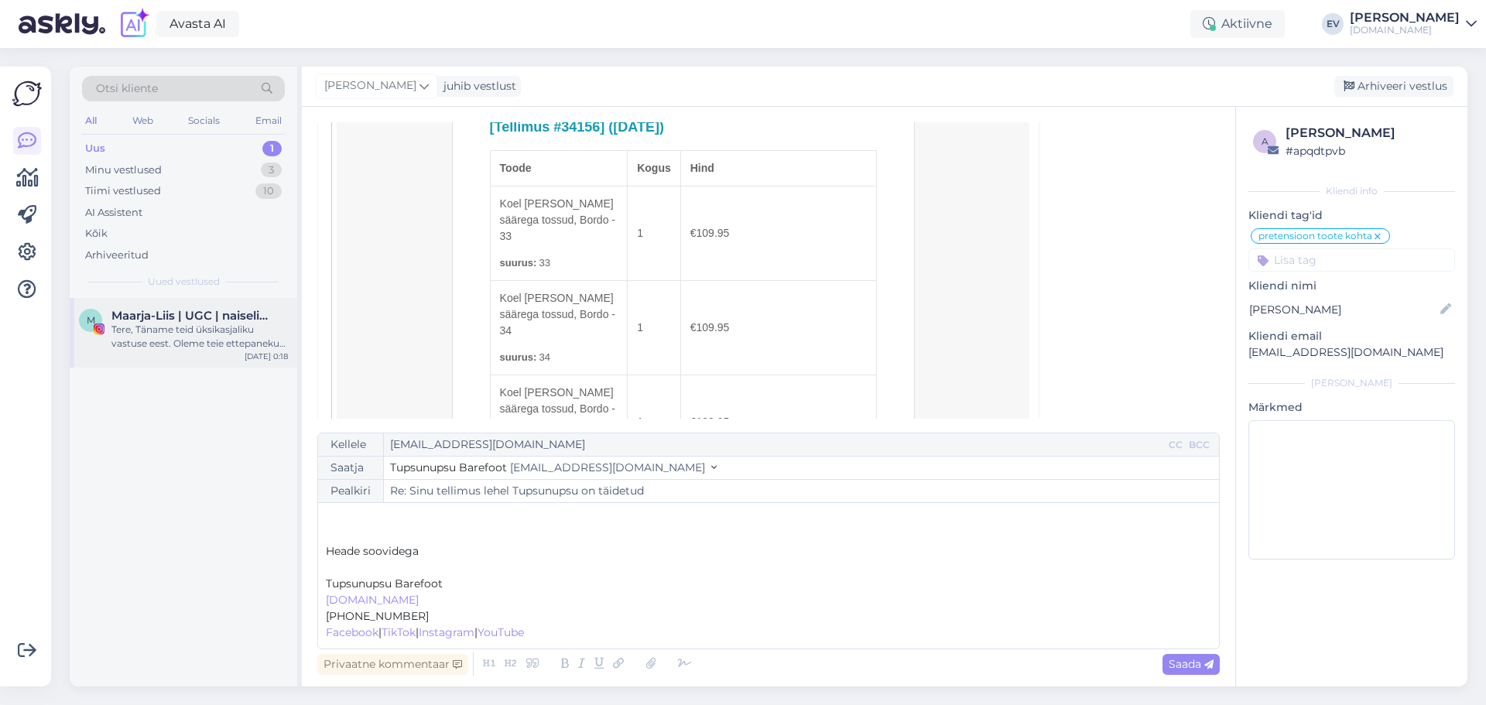
click at [157, 336] on div "Tere, Täname teid üksikasjaliku vastuse eest. Oleme teie ettepaneku edastanud v…" at bounding box center [199, 337] width 176 height 28
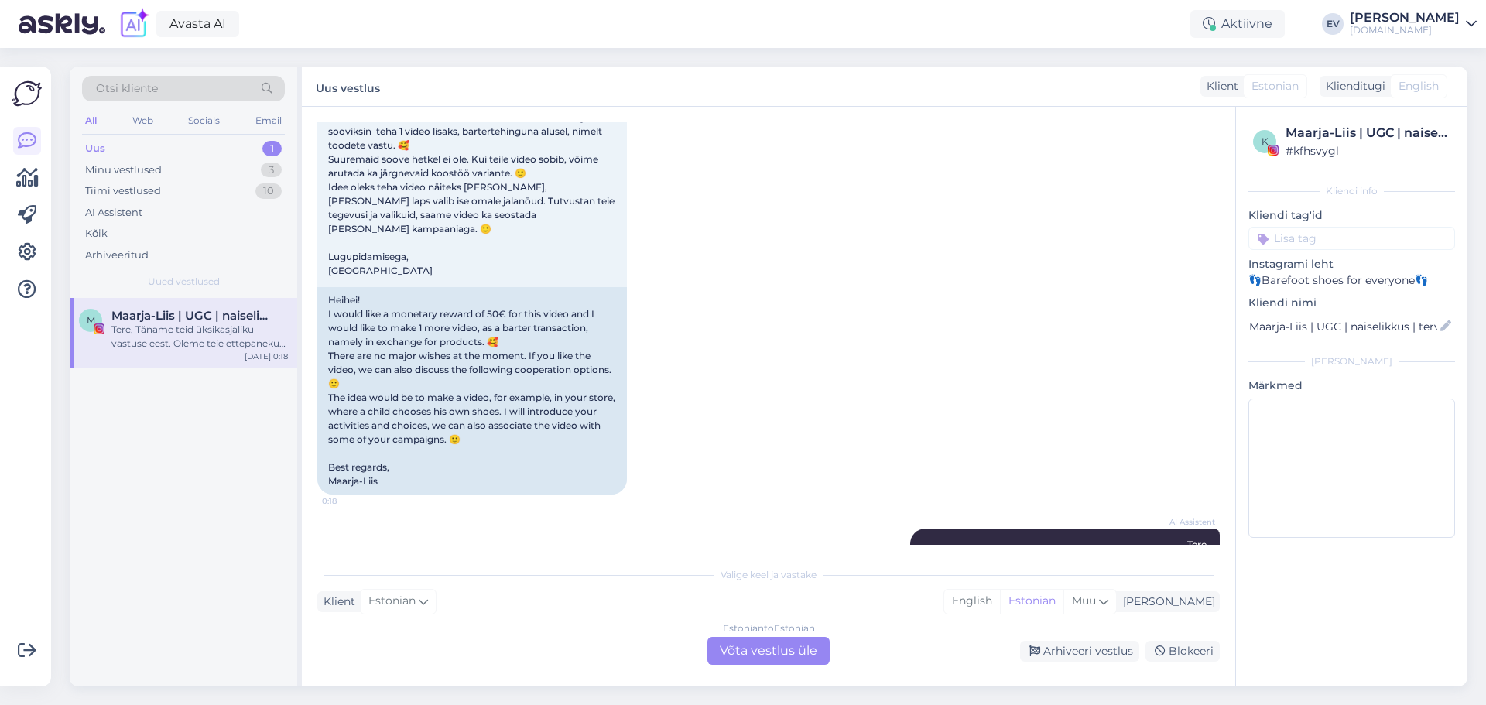
scroll to position [976, 0]
